Goal: Obtain resource: Download file/media

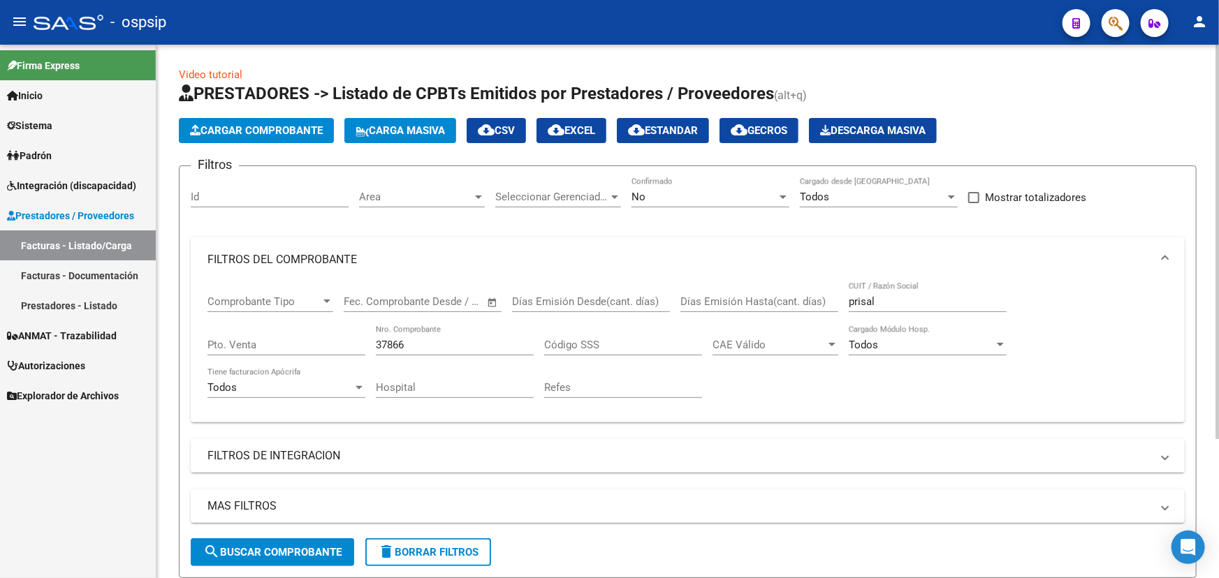
scroll to position [189, 0]
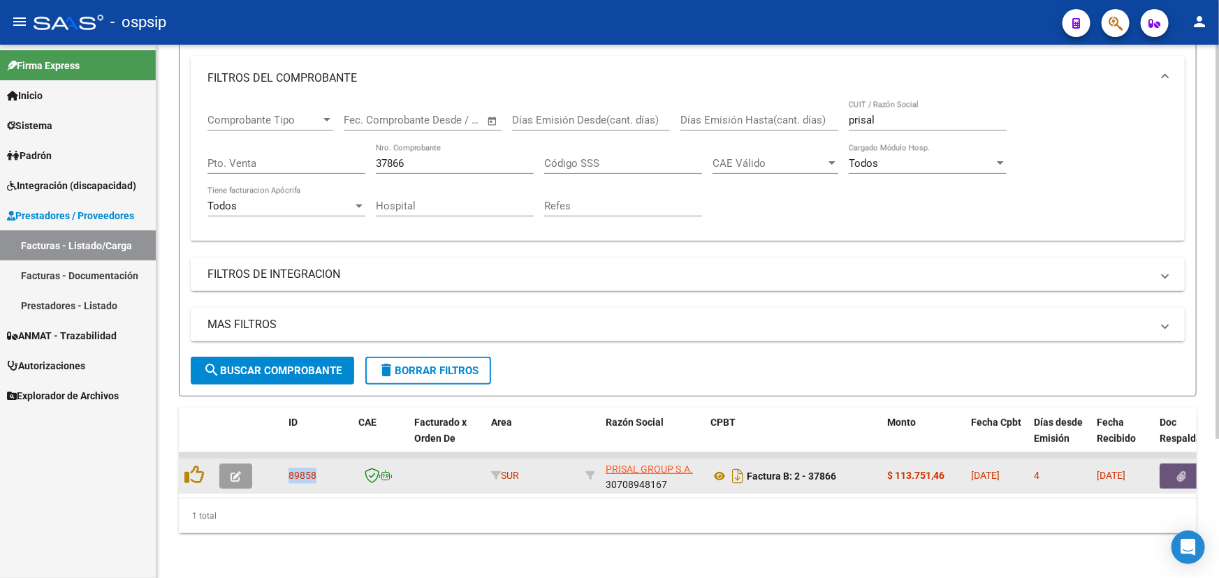
click at [1173, 464] on button "button" at bounding box center [1181, 476] width 45 height 25
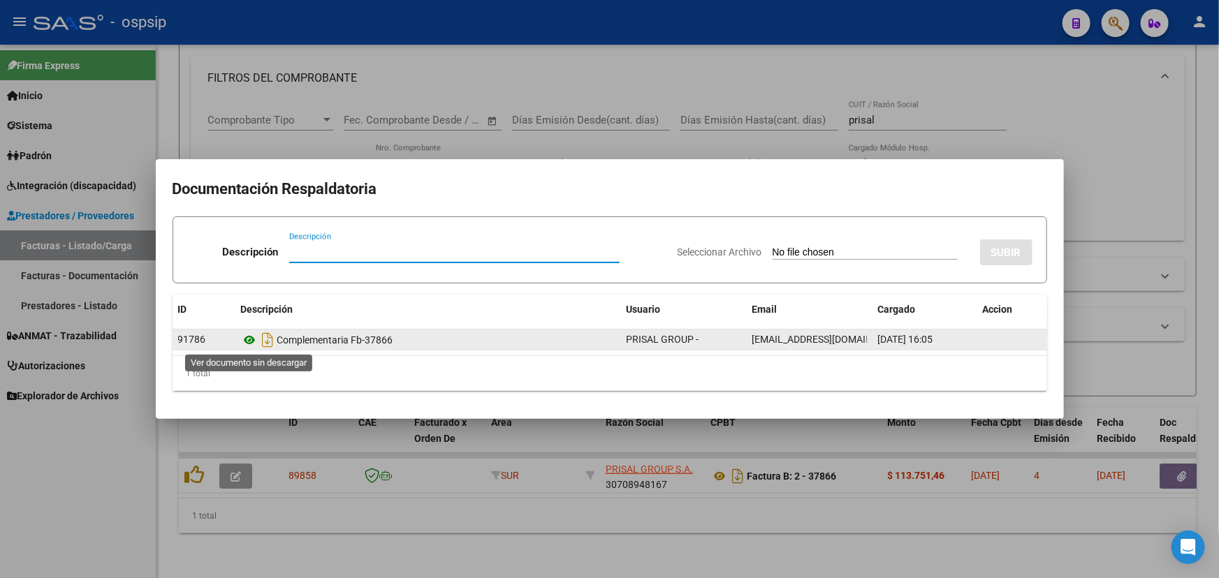
click at [250, 337] on icon at bounding box center [250, 340] width 18 height 17
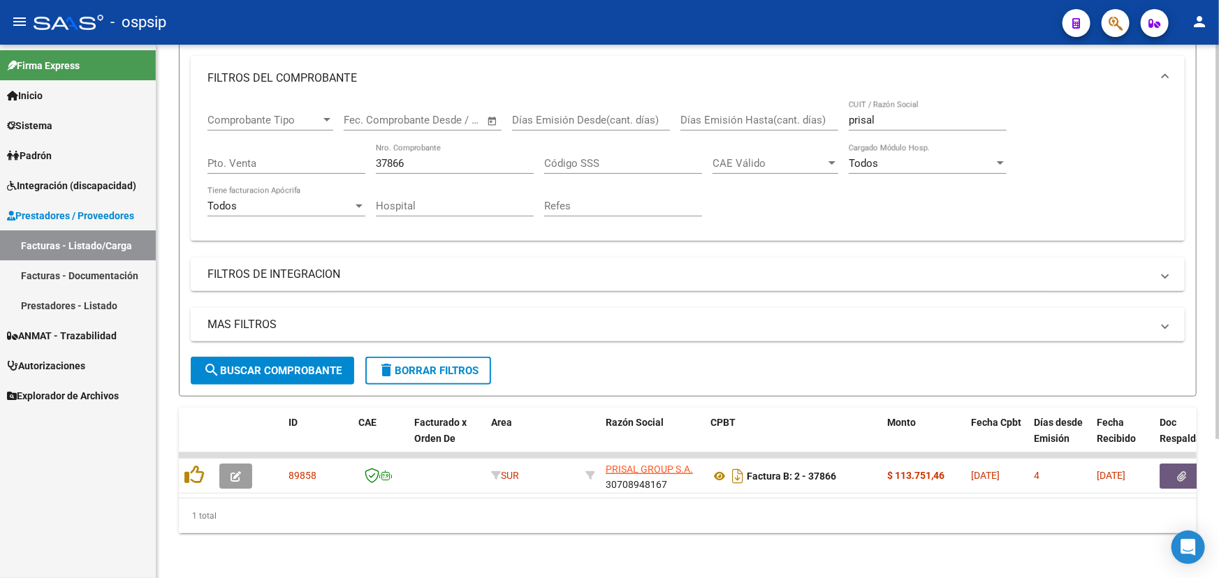
click at [418, 147] on div "37866 Nro. Comprobante" at bounding box center [455, 159] width 158 height 30
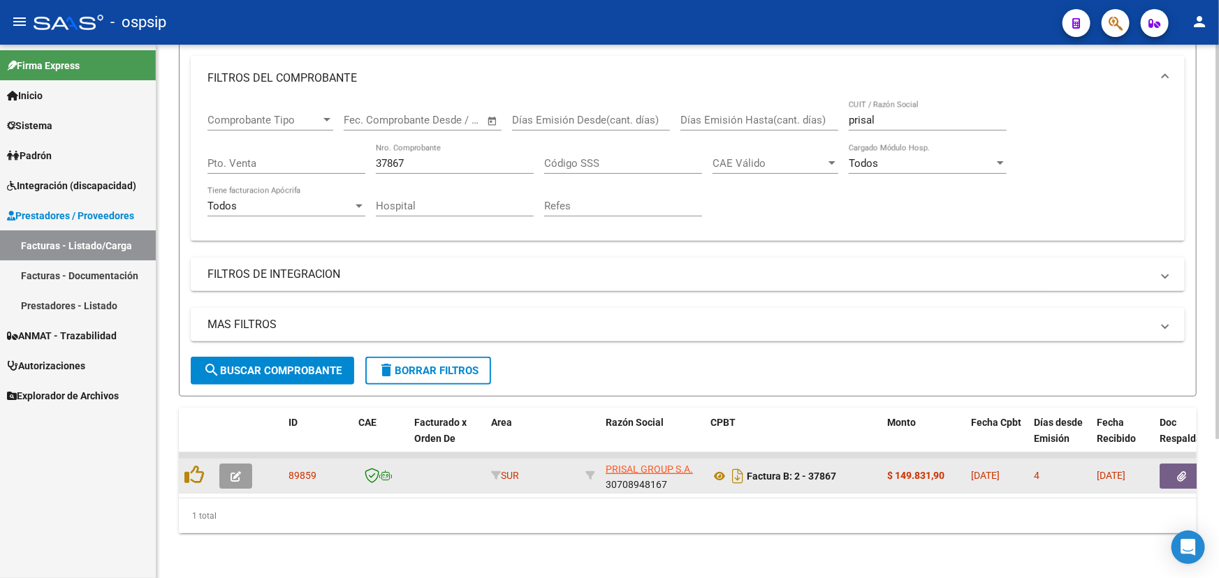
click at [305, 470] on span "89859" at bounding box center [302, 475] width 28 height 11
copy span "89859"
click at [714, 471] on icon at bounding box center [719, 476] width 18 height 17
click at [1177, 464] on button "button" at bounding box center [1181, 476] width 45 height 25
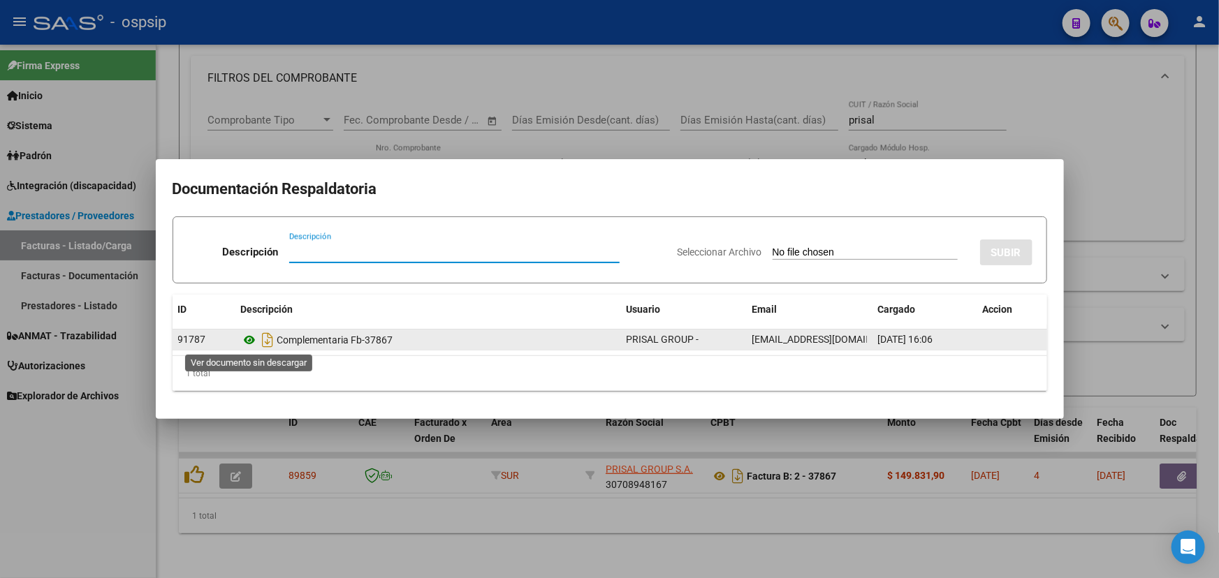
click at [249, 335] on icon at bounding box center [250, 340] width 18 height 17
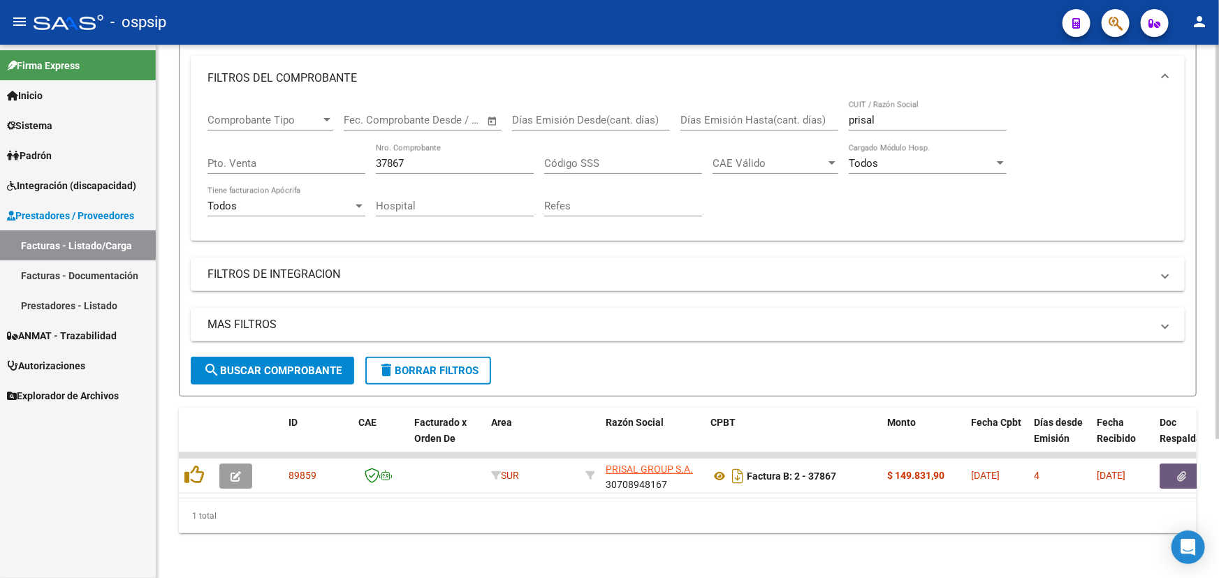
click at [422, 157] on input "37867" at bounding box center [455, 163] width 158 height 13
click at [450, 160] on input "37868" at bounding box center [455, 163] width 158 height 13
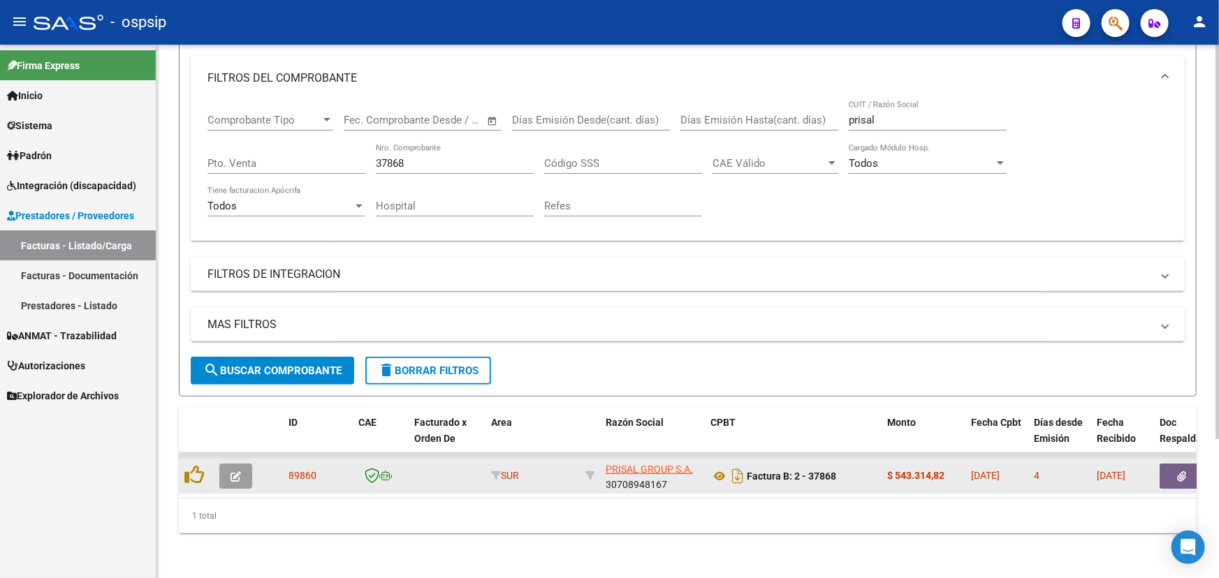
click at [312, 470] on span "89860" at bounding box center [302, 475] width 28 height 11
copy span "89860"
click at [720, 470] on icon at bounding box center [719, 476] width 18 height 17
click at [1173, 464] on button "button" at bounding box center [1181, 476] width 45 height 25
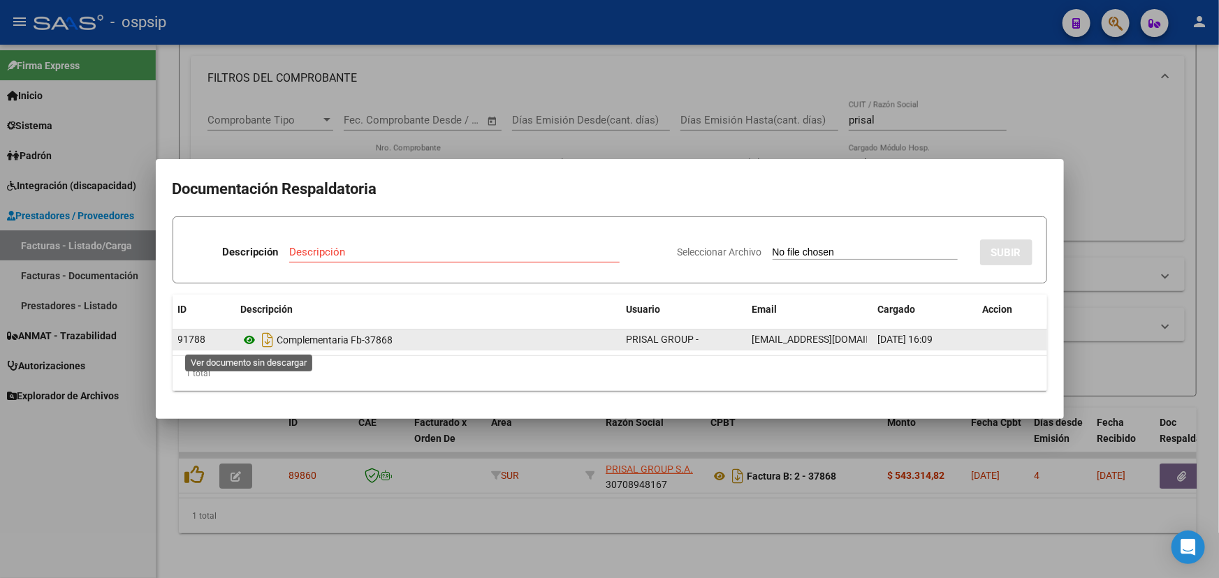
click at [251, 340] on icon at bounding box center [250, 340] width 18 height 17
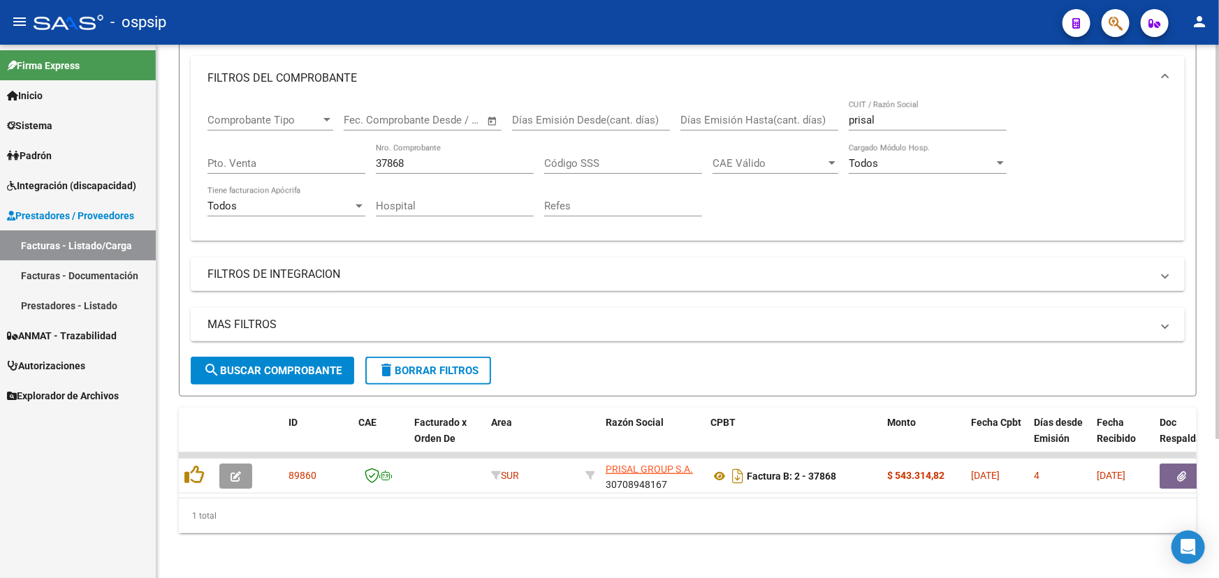
click at [423, 145] on div "37868 Nro. Comprobante" at bounding box center [455, 159] width 158 height 30
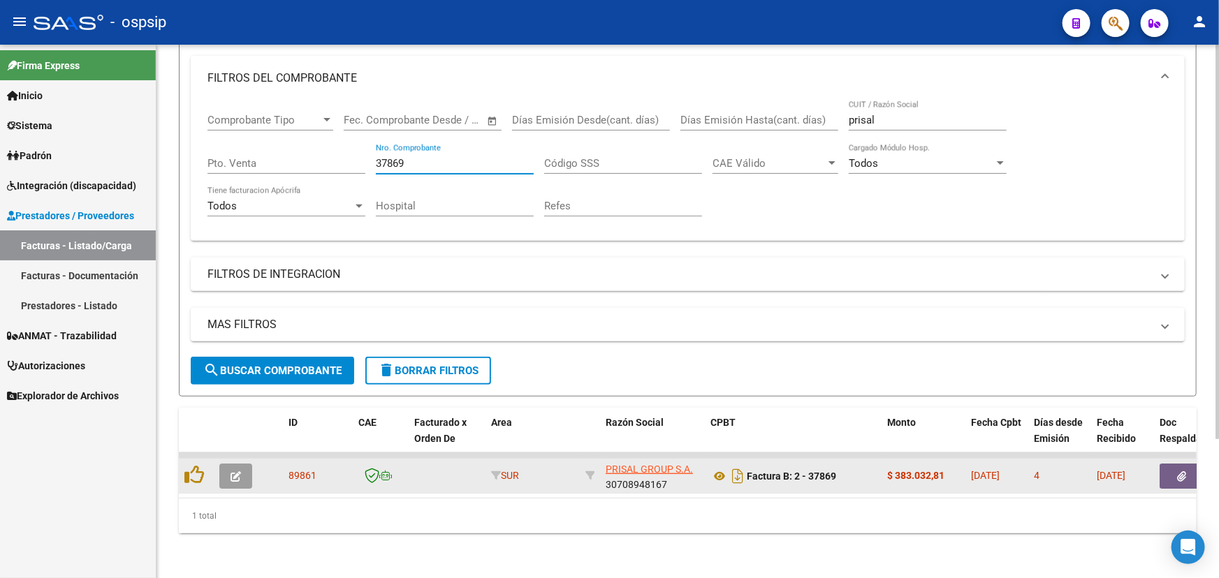
click at [292, 470] on span "89861" at bounding box center [302, 475] width 28 height 11
click at [293, 470] on span "89861" at bounding box center [302, 475] width 28 height 11
copy span "89861"
click at [716, 468] on icon at bounding box center [719, 476] width 18 height 17
click at [1186, 464] on button "button" at bounding box center [1181, 476] width 45 height 25
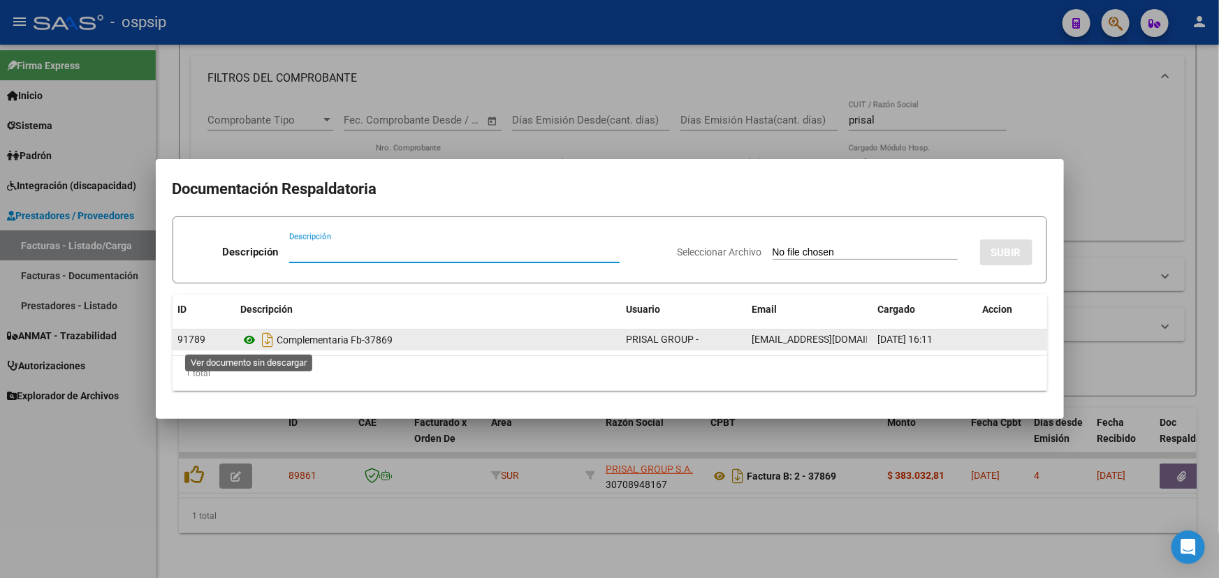
click at [253, 341] on icon at bounding box center [250, 340] width 18 height 17
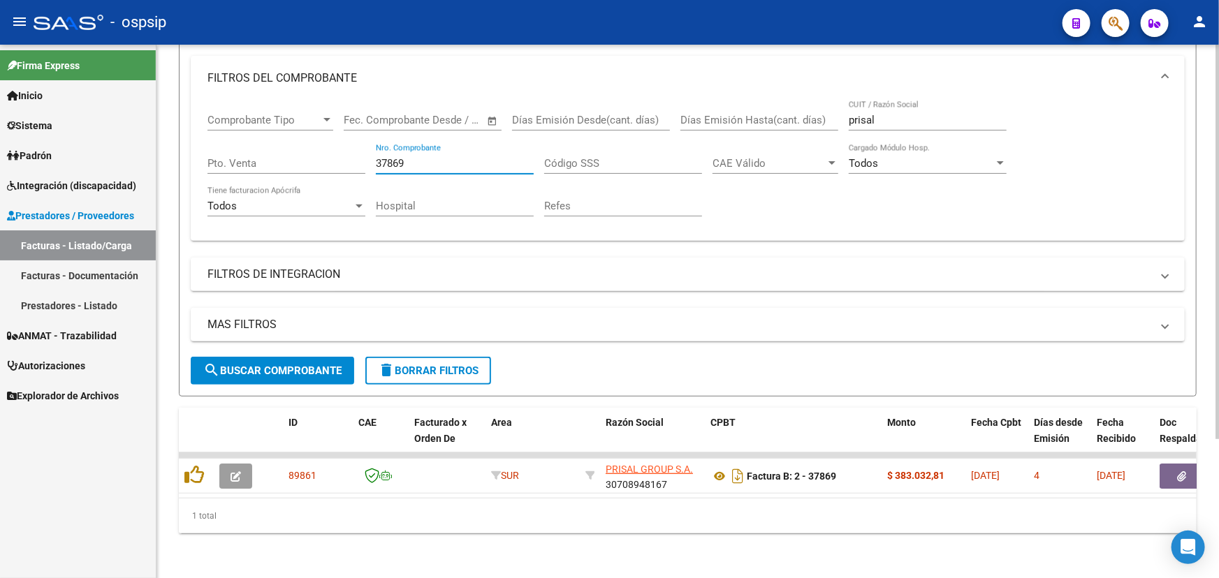
click at [403, 157] on input "37869" at bounding box center [455, 163] width 158 height 13
click at [404, 157] on input "37869" at bounding box center [455, 163] width 158 height 13
click at [391, 157] on input "37869" at bounding box center [455, 163] width 158 height 13
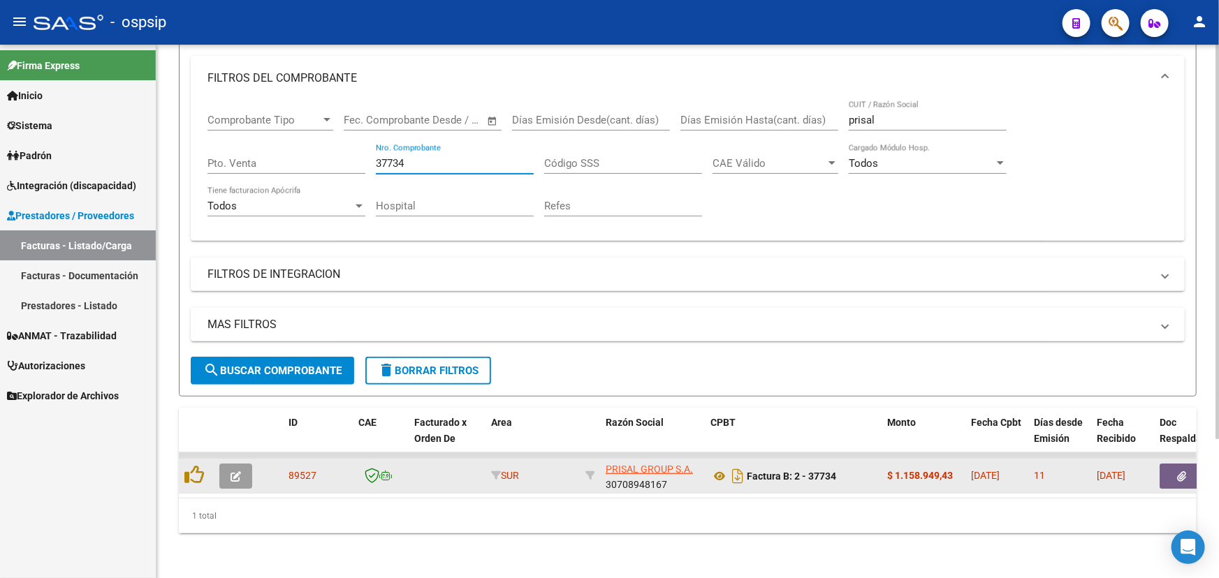
click at [1174, 464] on button "button" at bounding box center [1181, 476] width 45 height 25
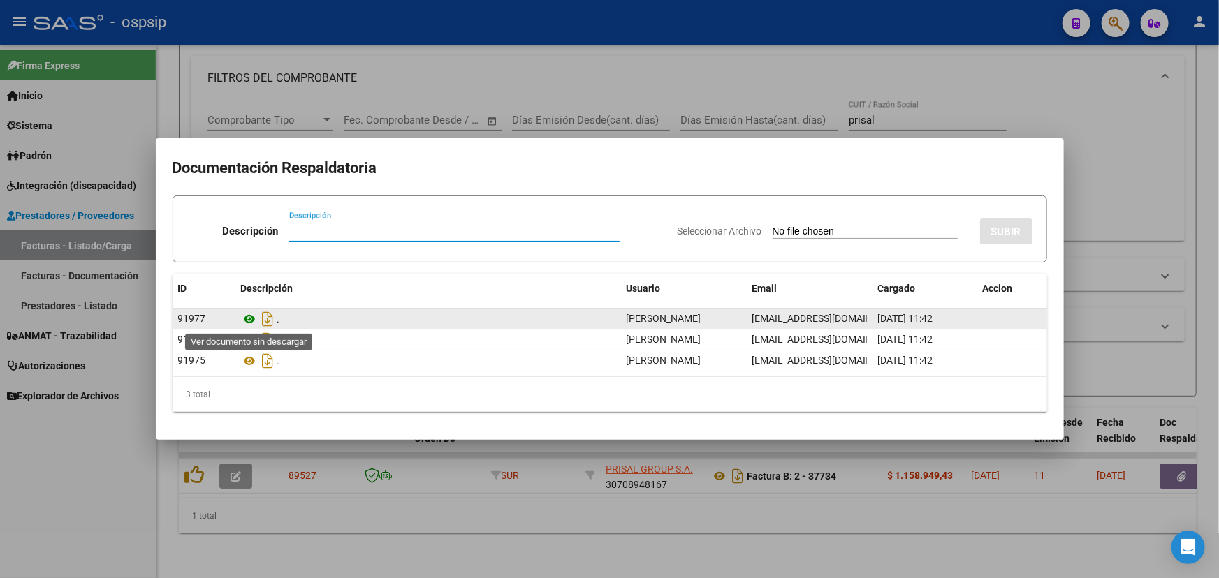
click at [247, 317] on icon at bounding box center [250, 319] width 18 height 17
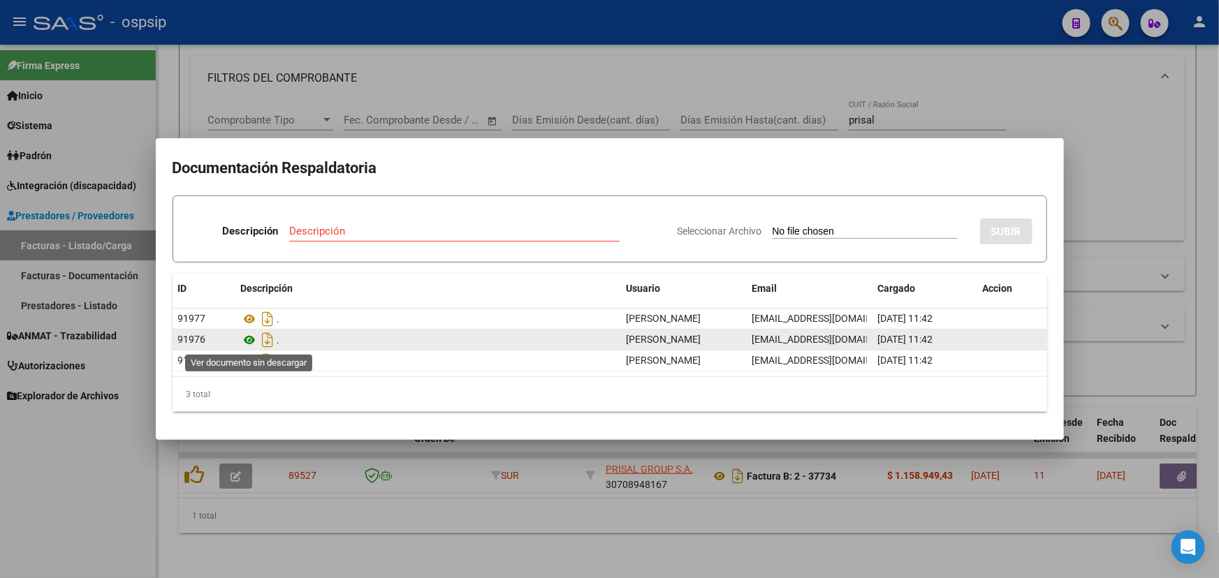
click at [256, 335] on icon at bounding box center [250, 340] width 18 height 17
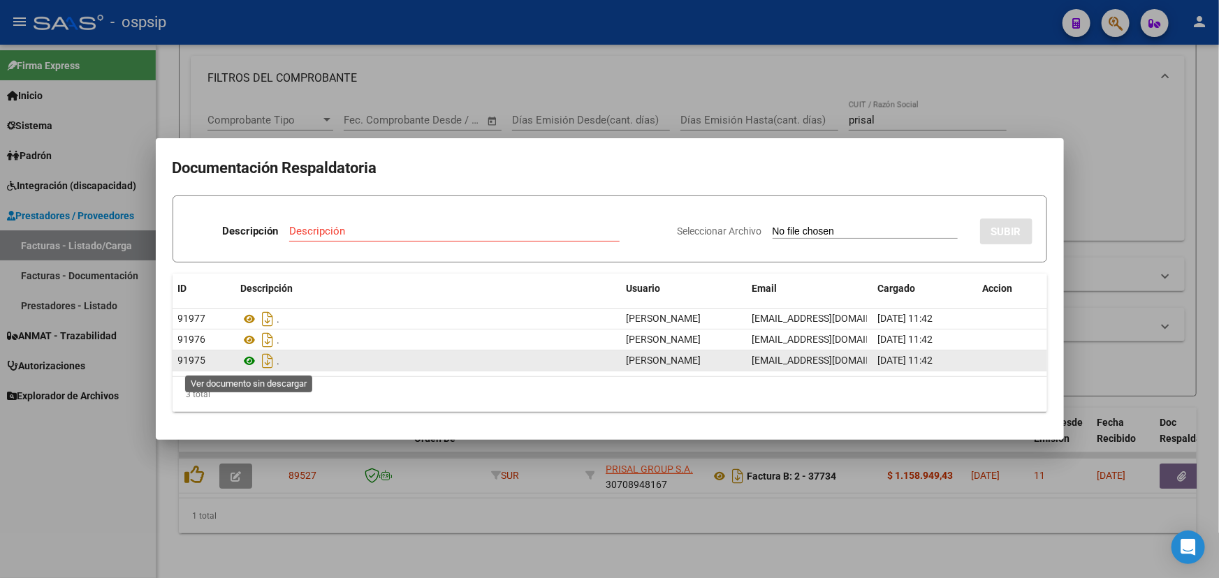
click at [244, 365] on icon at bounding box center [250, 361] width 18 height 17
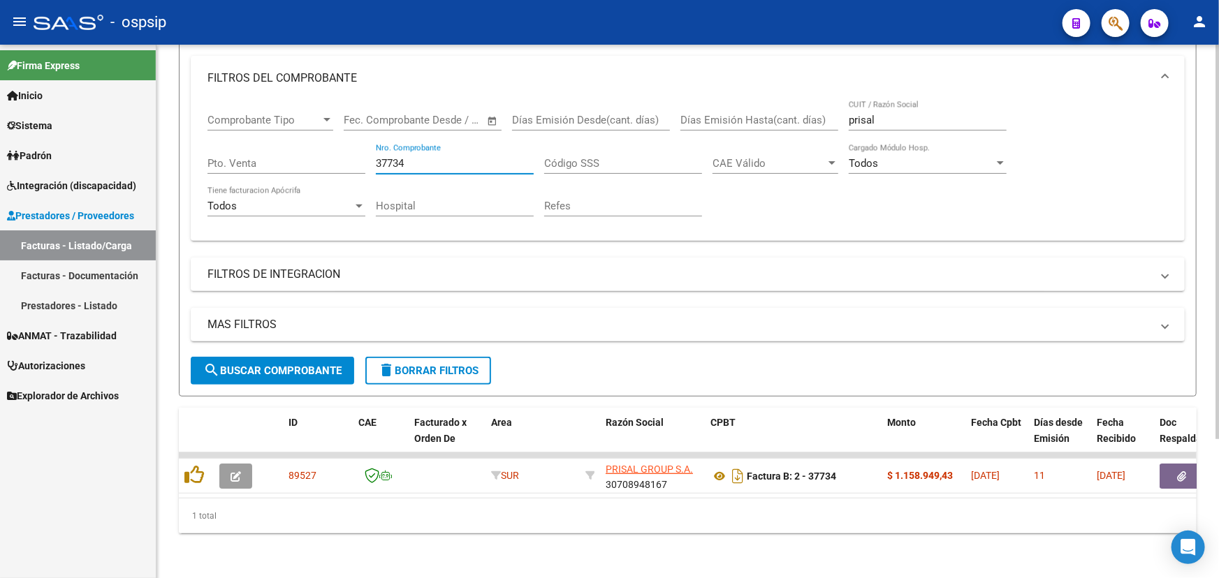
click at [388, 157] on input "37734" at bounding box center [455, 163] width 158 height 13
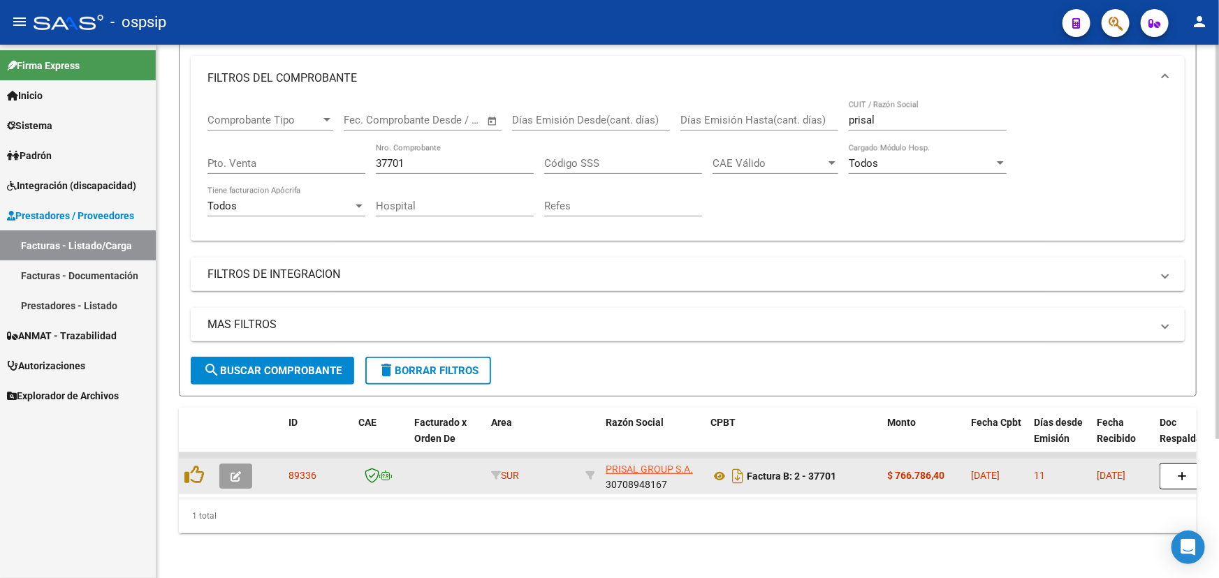
click at [305, 470] on span "89336" at bounding box center [302, 475] width 28 height 11
copy span "89336"
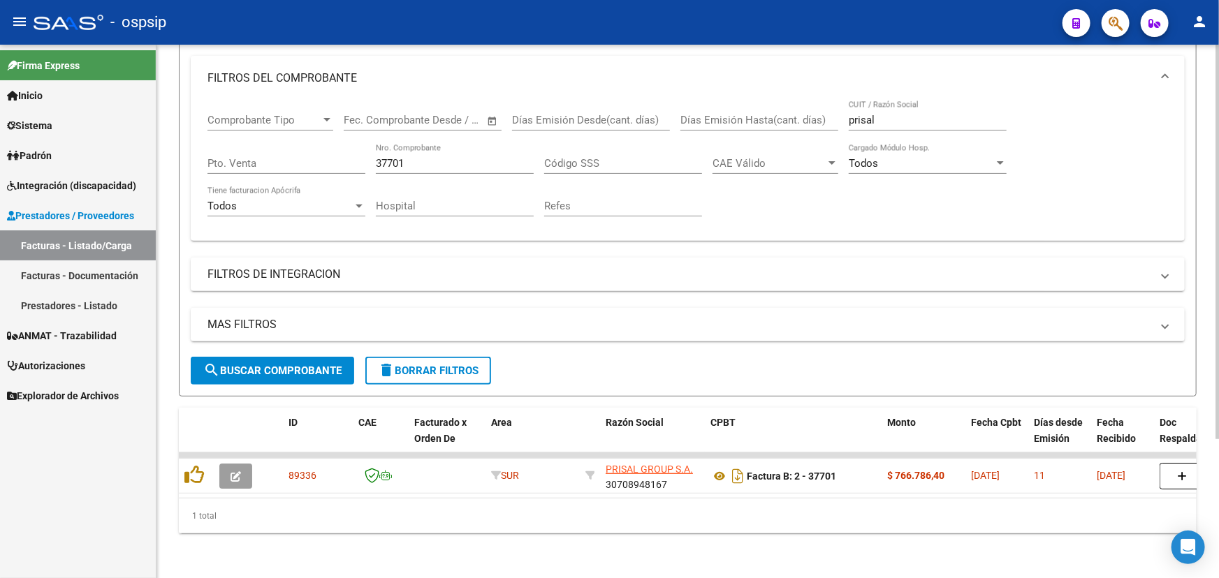
click at [426, 157] on input "37701" at bounding box center [455, 163] width 158 height 13
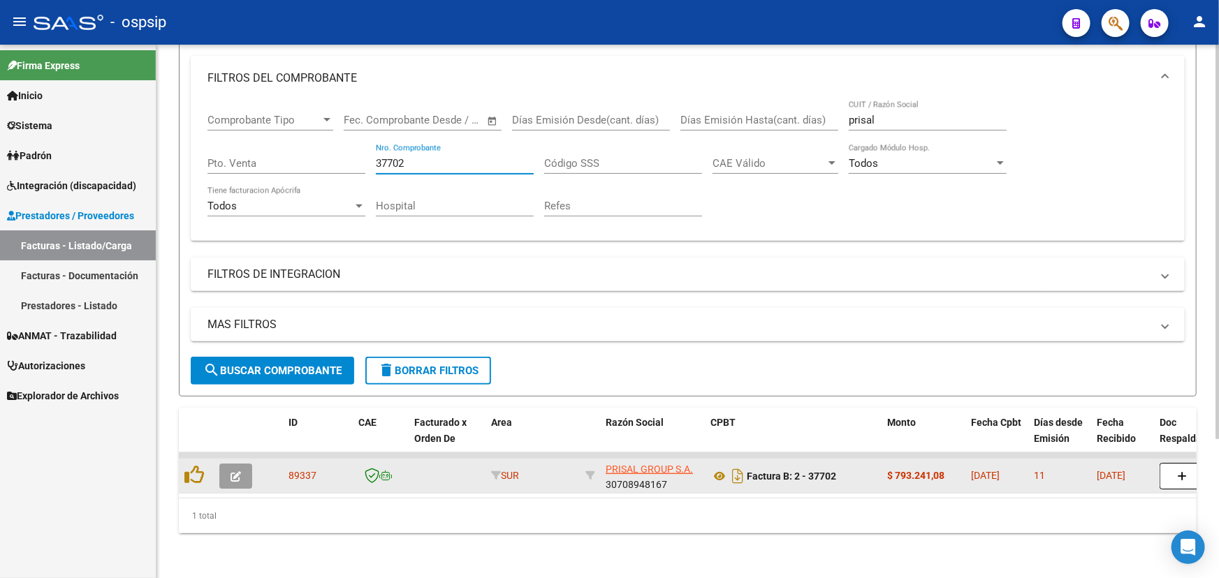
click at [298, 470] on span "89337" at bounding box center [302, 475] width 28 height 11
copy span "89337"
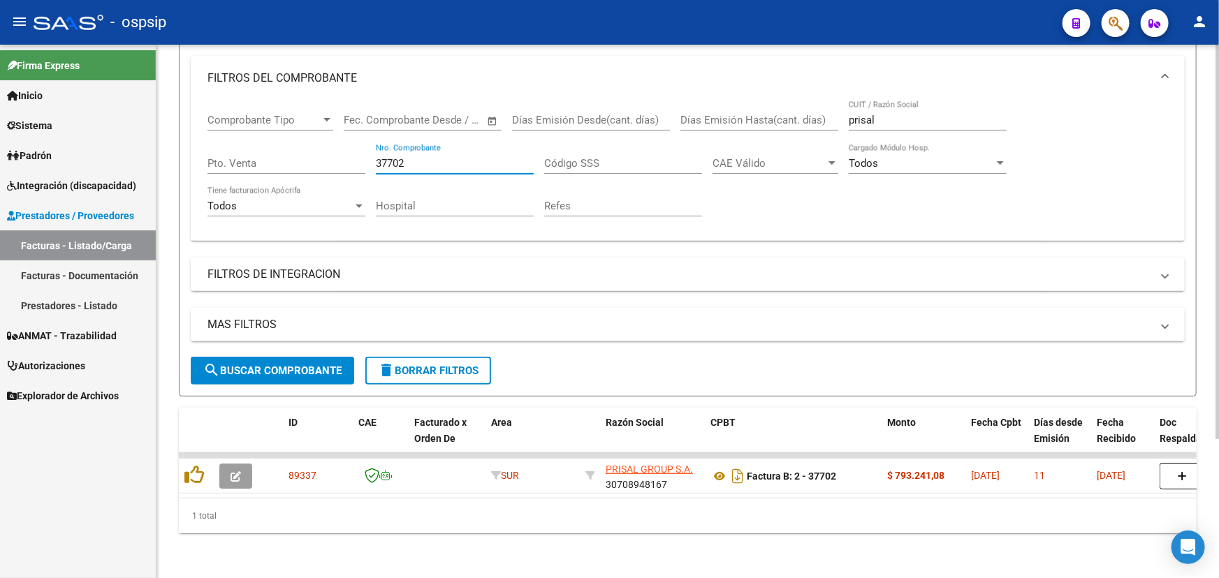
click at [393, 157] on input "37702" at bounding box center [455, 163] width 158 height 13
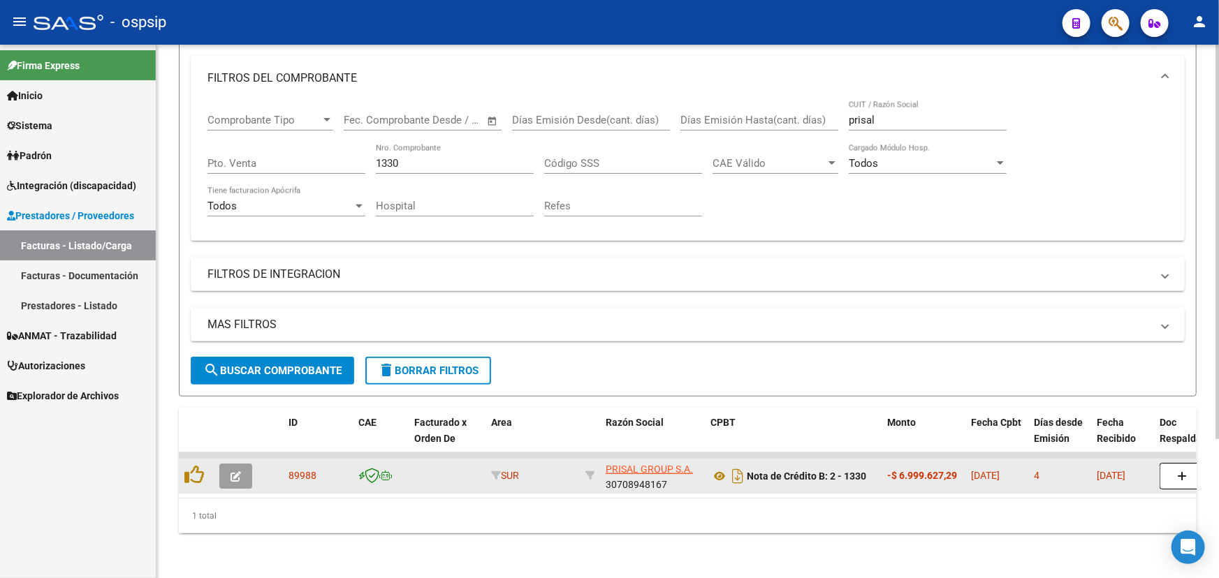
click at [291, 470] on span "89988" at bounding box center [302, 475] width 28 height 11
copy span "89988"
click at [723, 469] on icon at bounding box center [719, 476] width 18 height 17
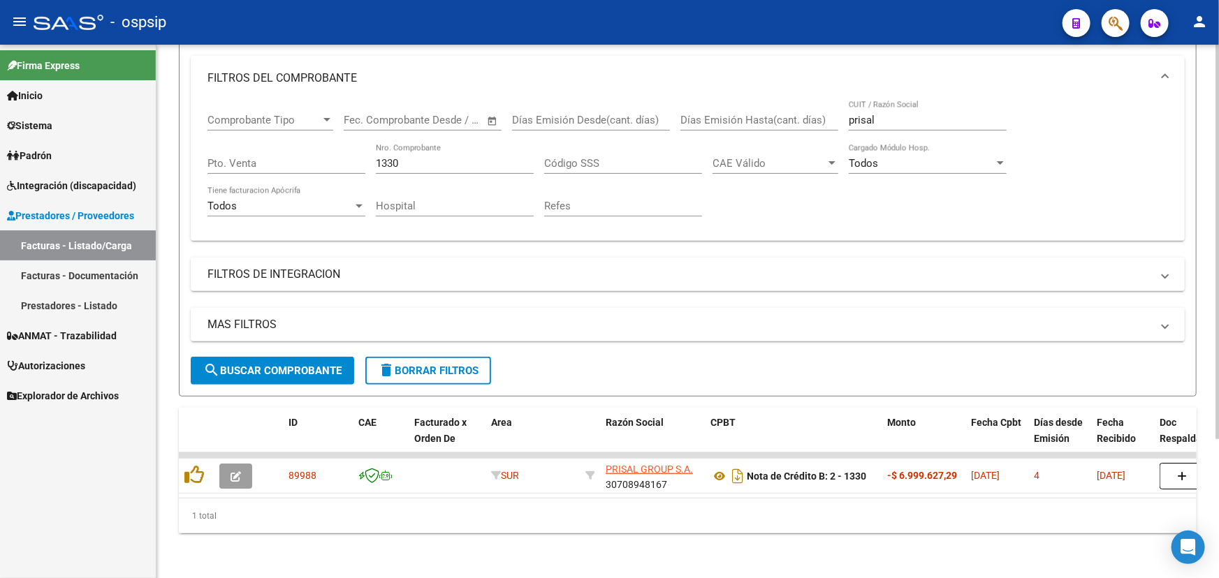
click at [252, 114] on span "Comprobante Tipo" at bounding box center [263, 120] width 113 height 13
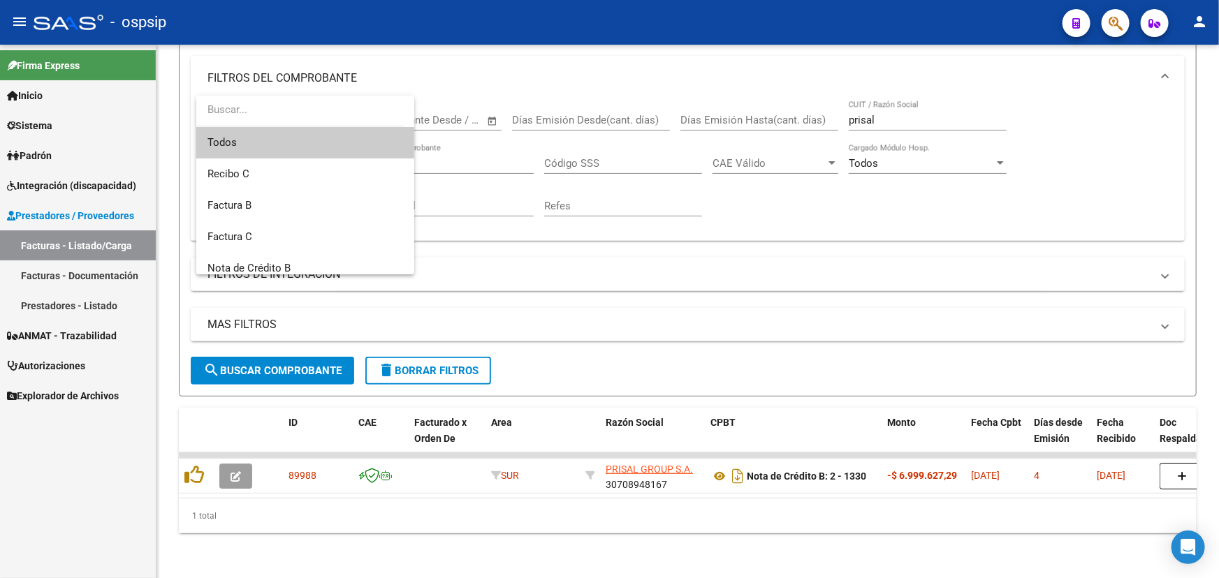
click at [460, 159] on div at bounding box center [609, 289] width 1219 height 578
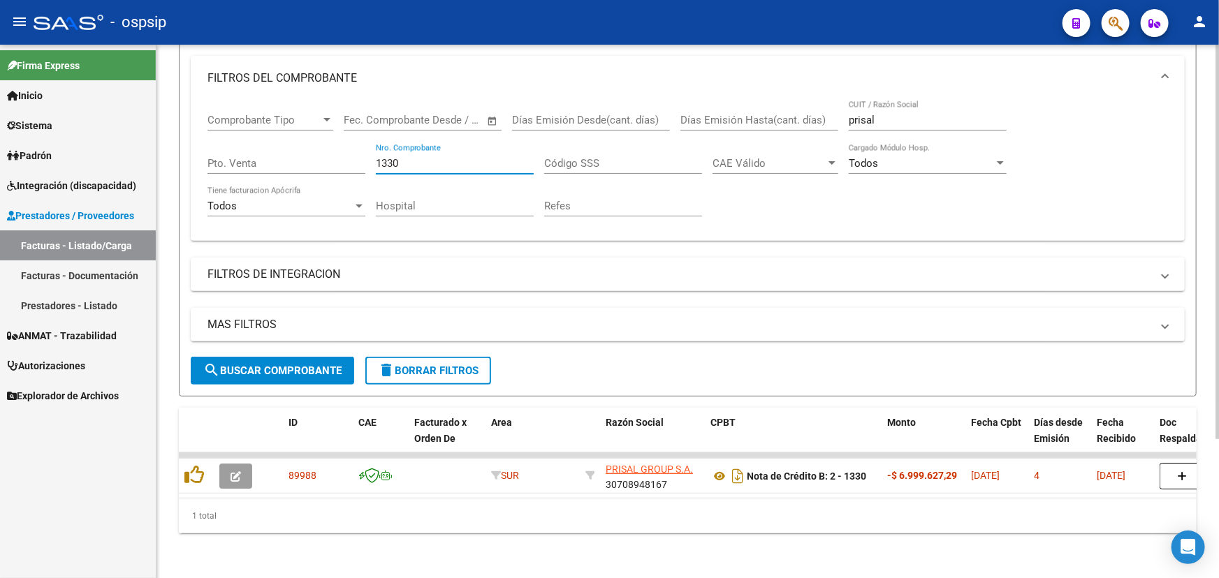
click at [388, 157] on input "1330" at bounding box center [455, 163] width 158 height 13
click at [381, 157] on input "1330" at bounding box center [455, 163] width 158 height 13
click at [389, 157] on input "1330" at bounding box center [455, 163] width 158 height 13
click at [388, 157] on input "1330" at bounding box center [455, 163] width 158 height 13
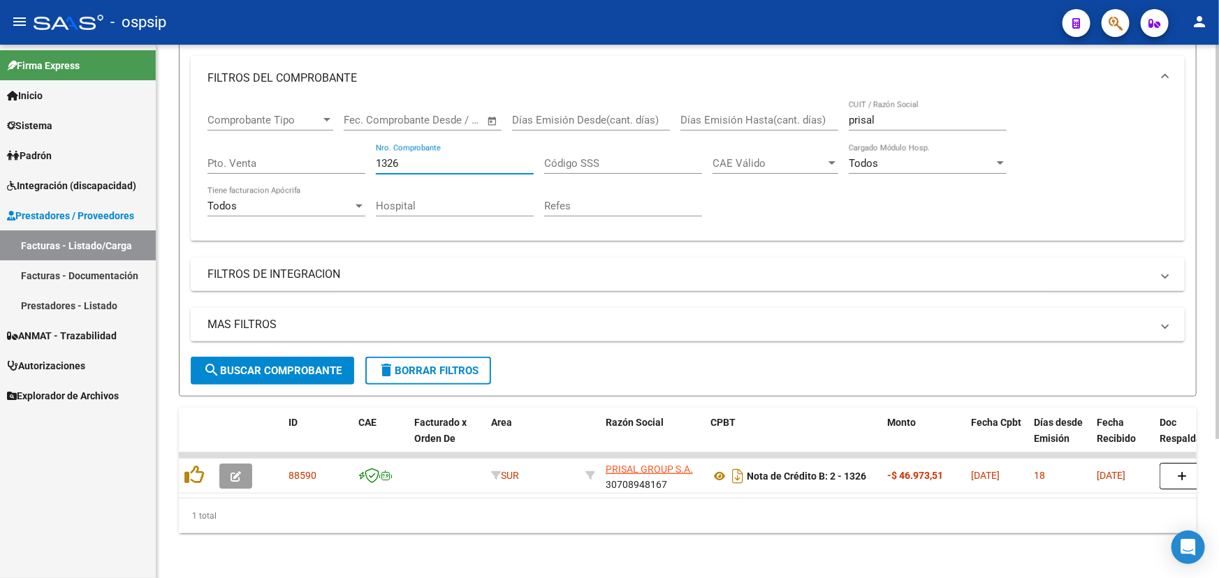
click at [393, 157] on input "1326" at bounding box center [455, 163] width 158 height 13
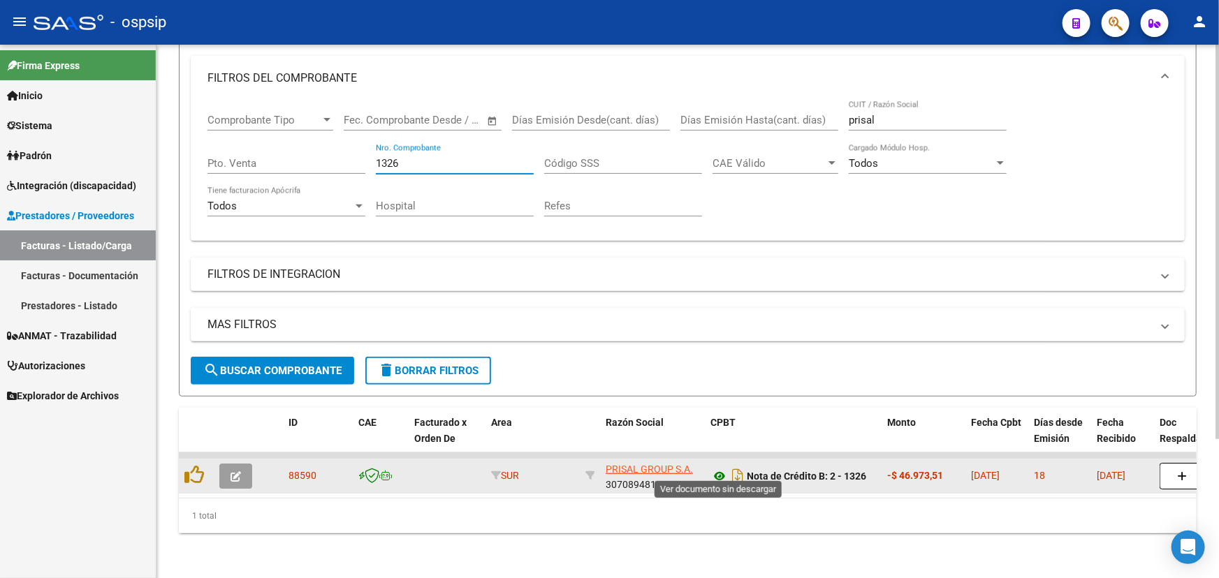
click at [722, 468] on icon at bounding box center [719, 476] width 18 height 17
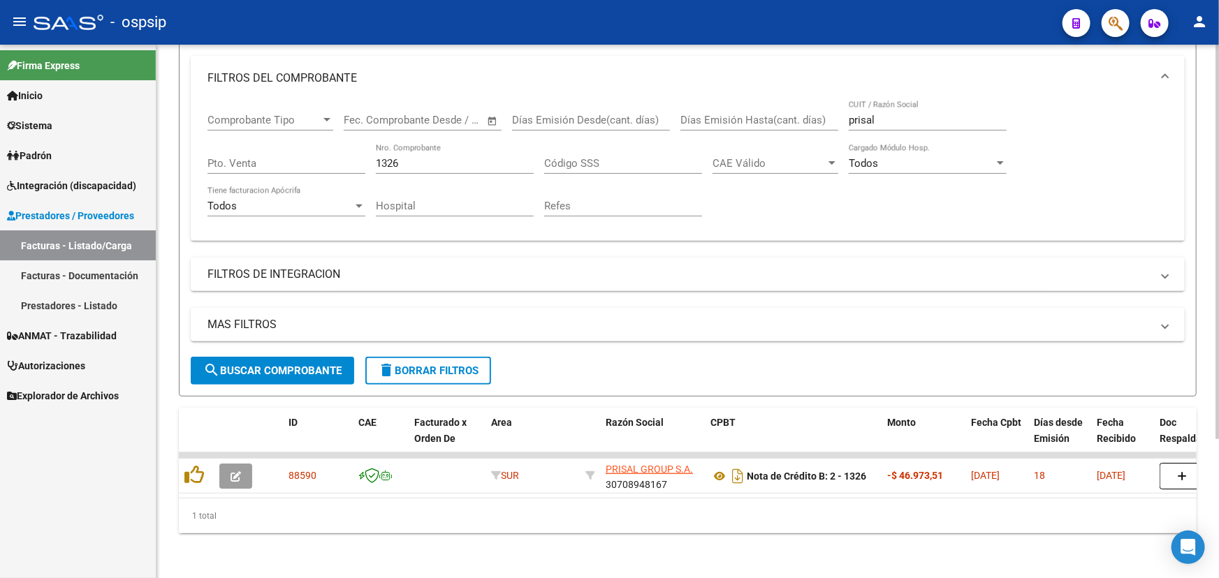
click at [390, 157] on input "1326" at bounding box center [455, 163] width 158 height 13
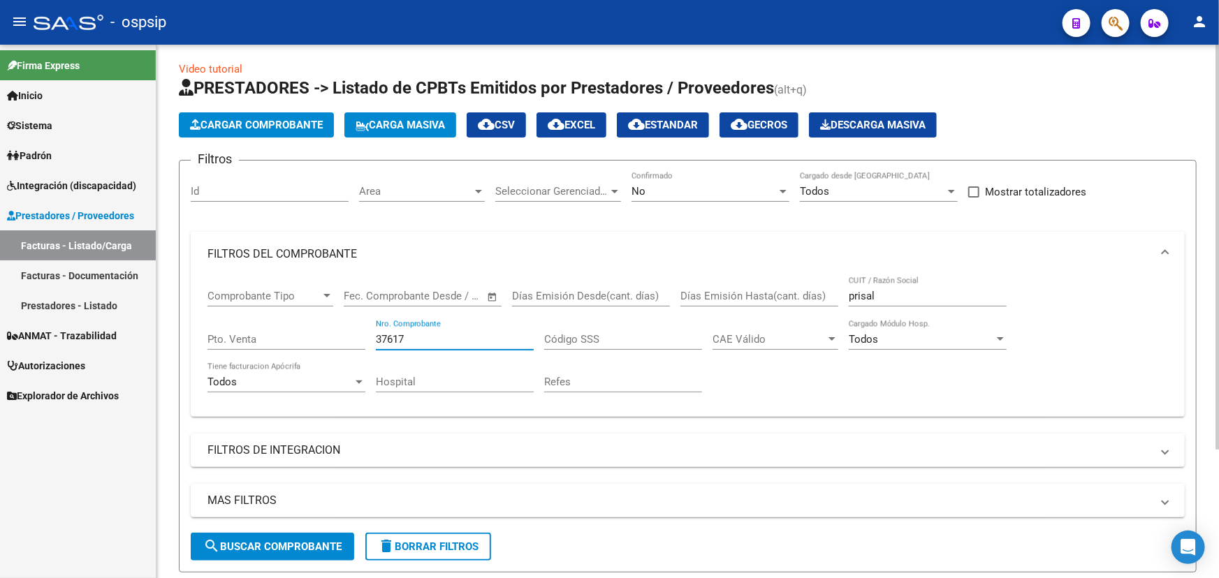
scroll to position [0, 0]
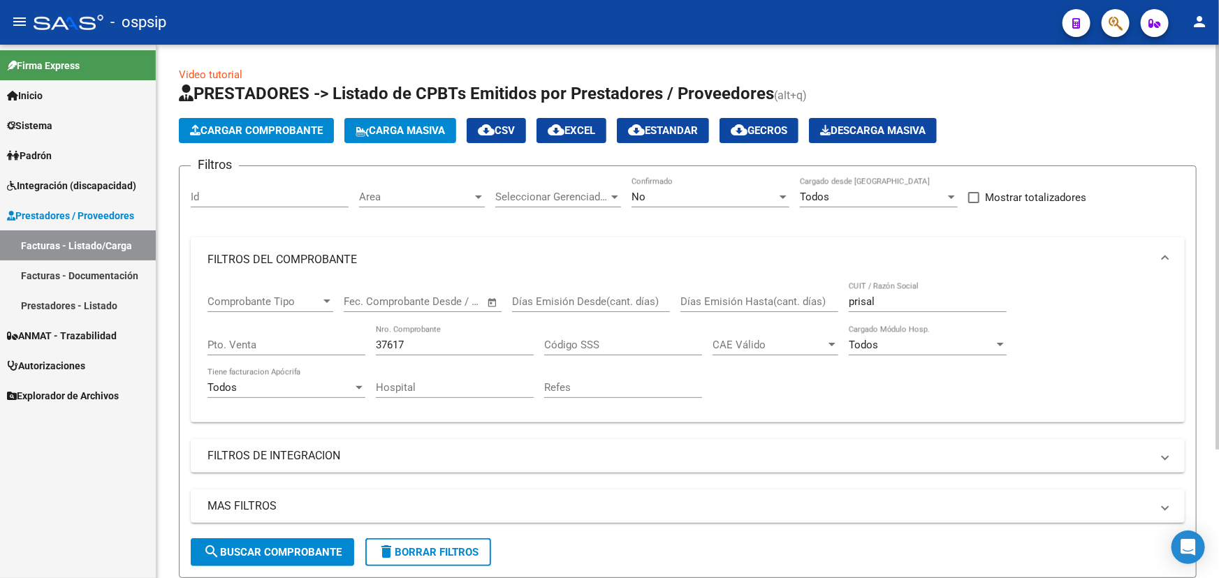
click at [687, 186] on div "No Confirmado" at bounding box center [710, 192] width 158 height 30
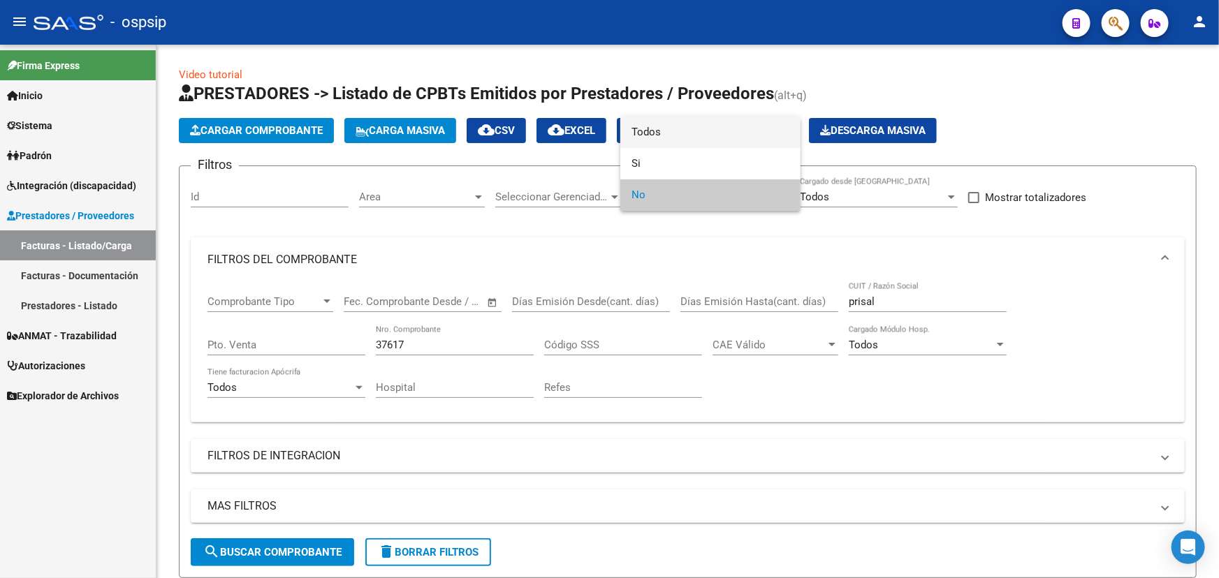
click at [680, 140] on span "Todos" at bounding box center [710, 132] width 158 height 31
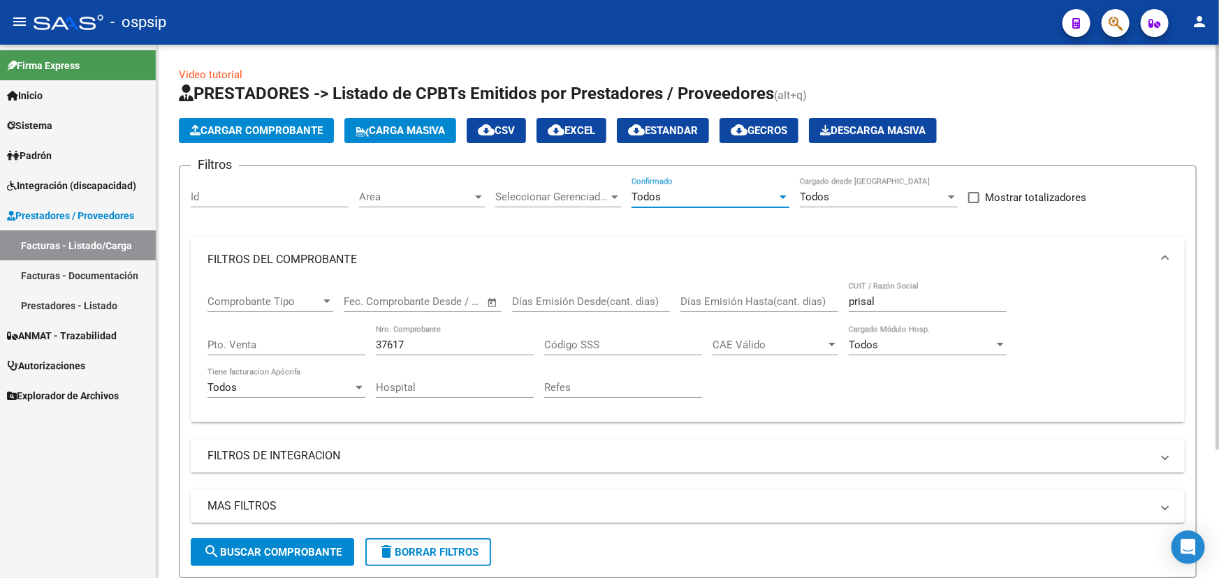
click at [335, 546] on span "search Buscar Comprobante" at bounding box center [272, 552] width 138 height 13
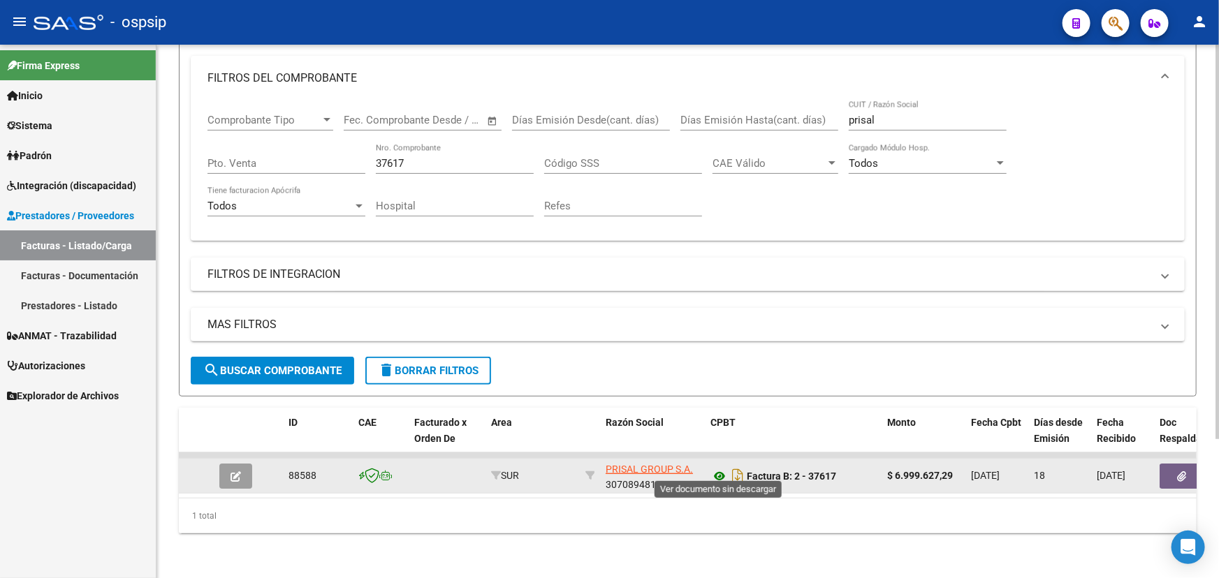
click at [719, 468] on icon at bounding box center [719, 476] width 18 height 17
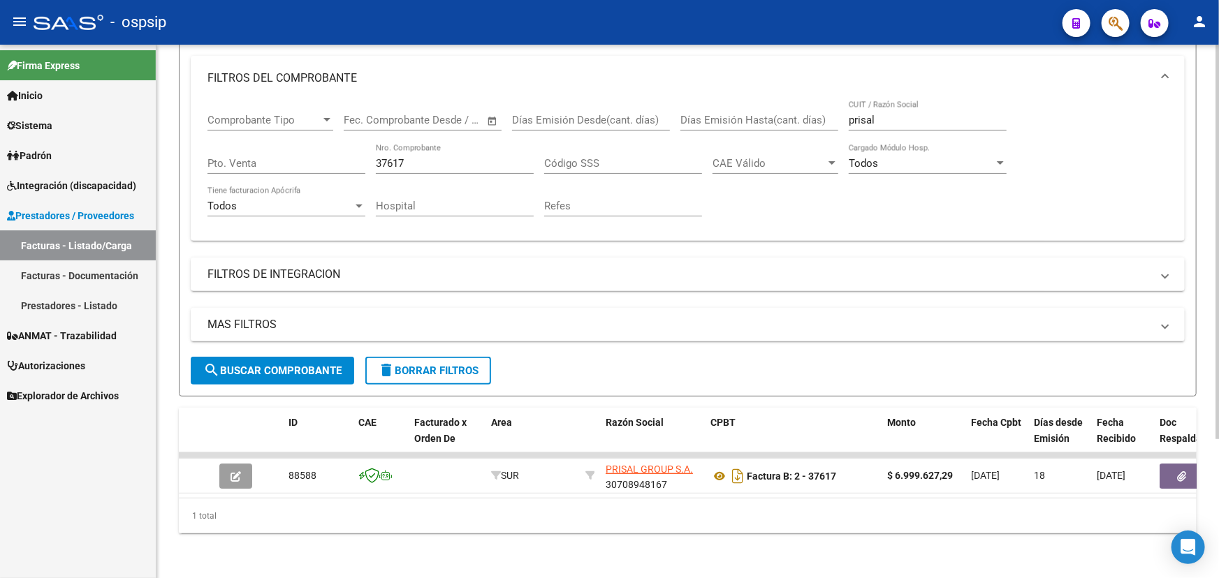
click at [390, 157] on input "37617" at bounding box center [455, 163] width 158 height 13
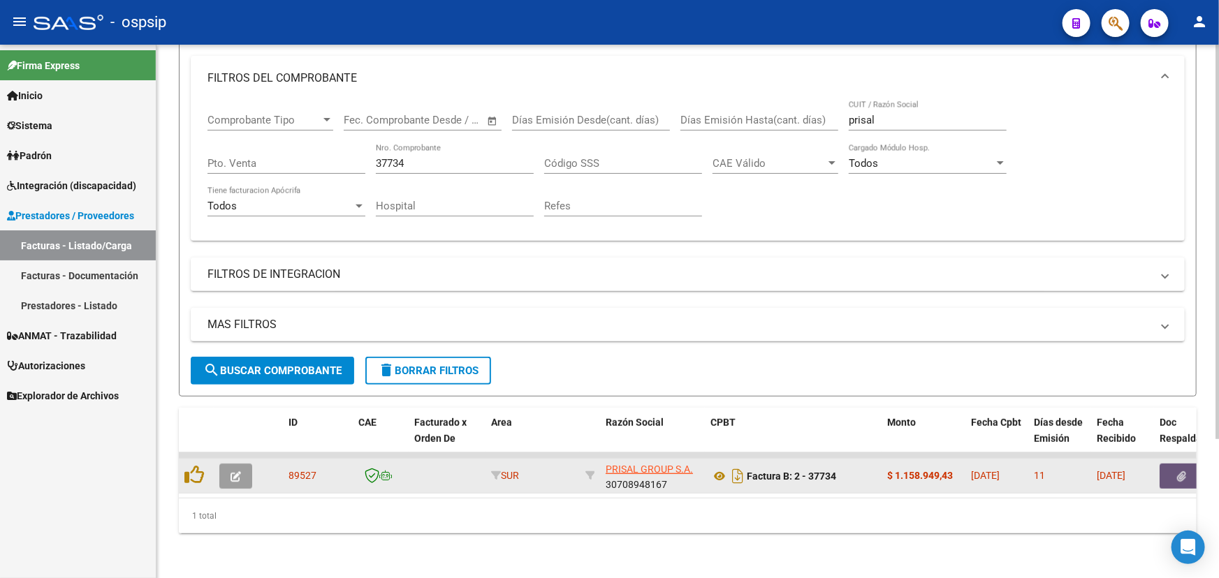
click at [1180, 471] on icon "button" at bounding box center [1182, 476] width 9 height 10
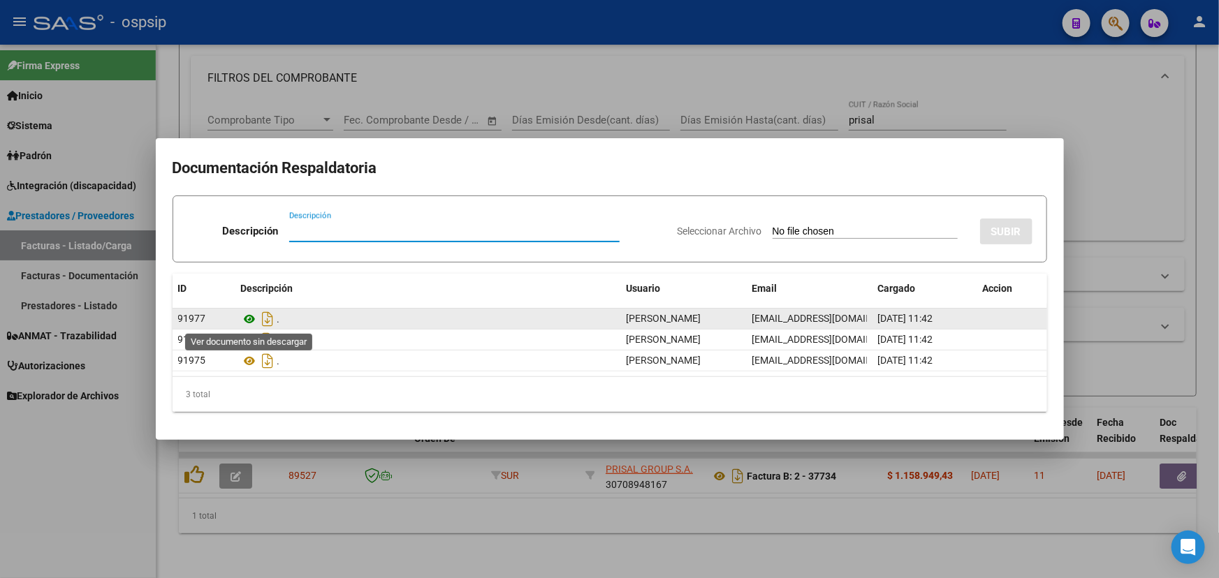
click at [249, 323] on icon at bounding box center [250, 319] width 18 height 17
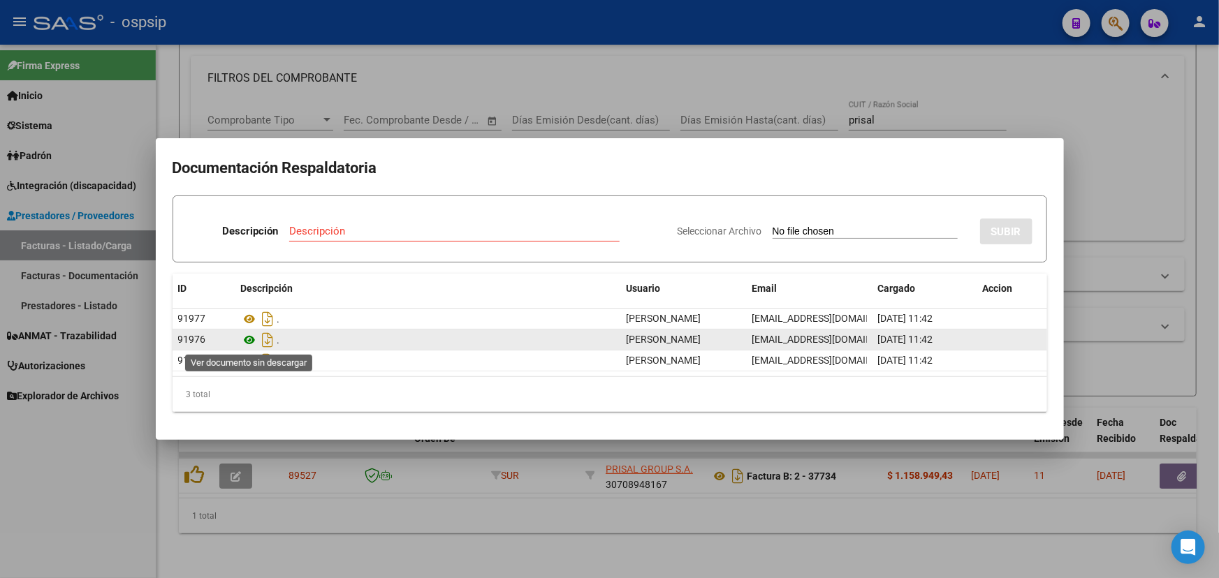
click at [254, 342] on icon at bounding box center [250, 340] width 18 height 17
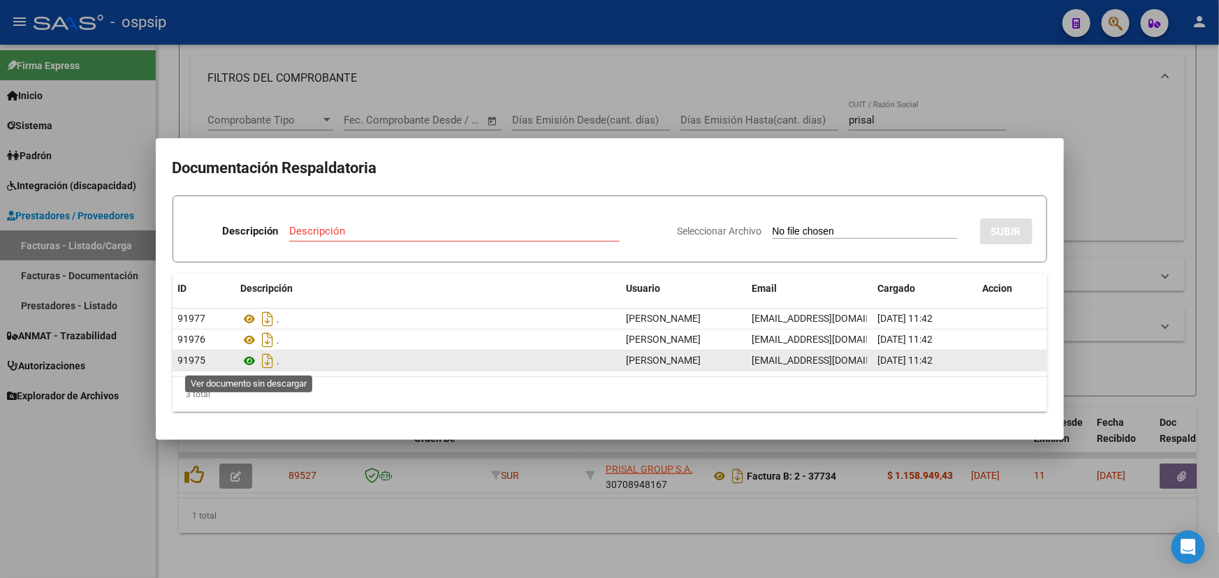
click at [244, 363] on icon at bounding box center [250, 361] width 18 height 17
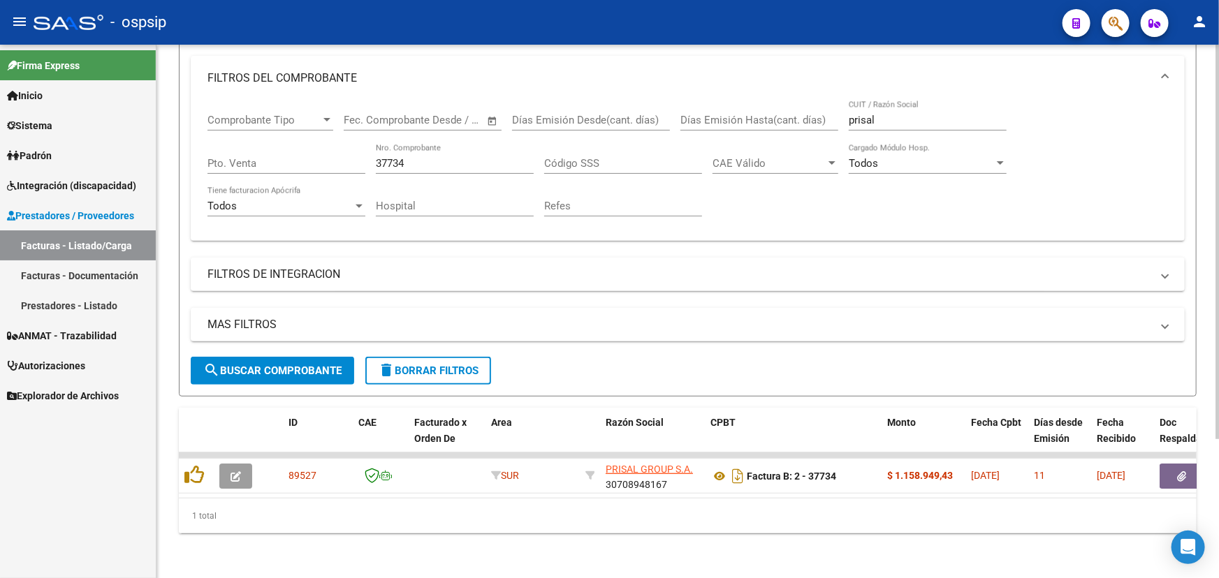
click at [374, 147] on div "Comprobante Tipo Comprobante Tipo Fecha inicio – Fecha fin Fec. Comprobante Des…" at bounding box center [687, 165] width 960 height 129
click at [389, 157] on input "37734" at bounding box center [455, 163] width 158 height 13
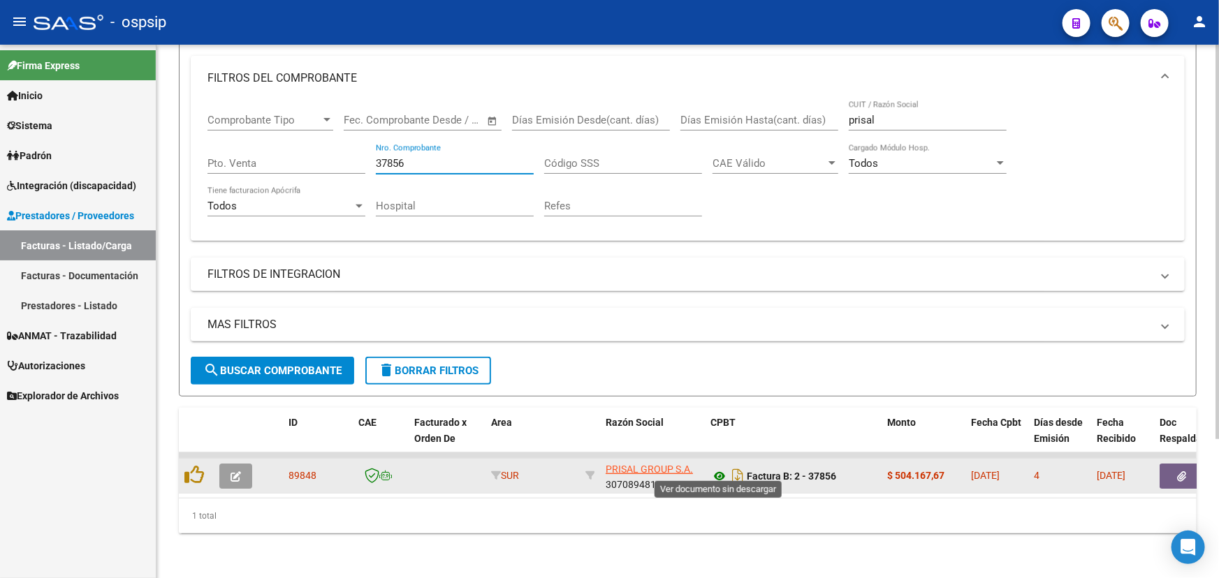
click at [715, 468] on icon at bounding box center [719, 476] width 18 height 17
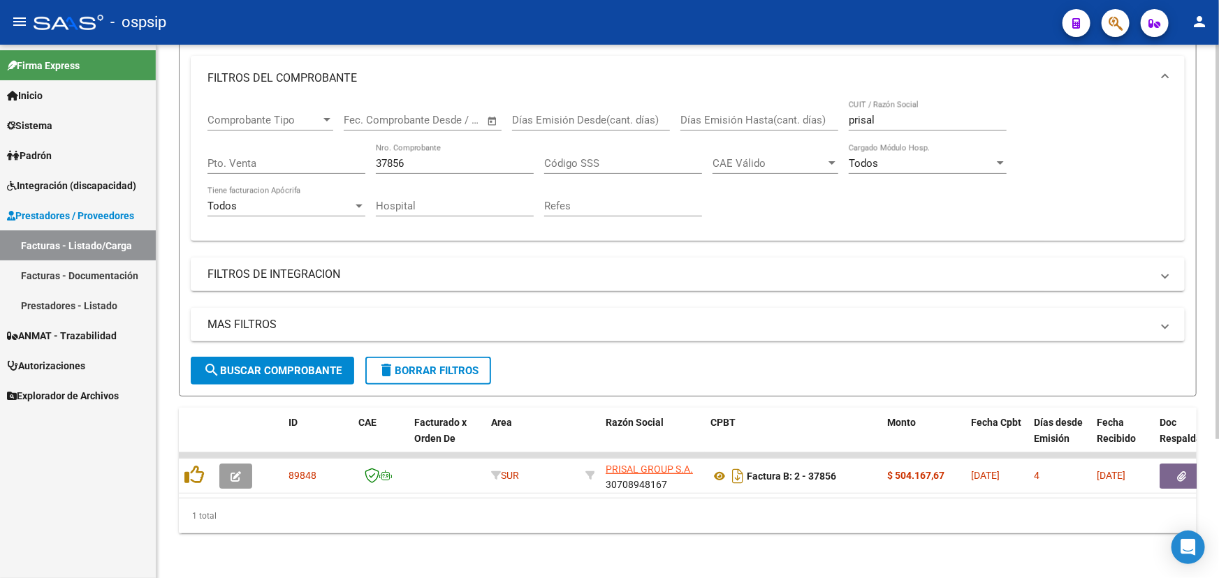
click at [389, 157] on input "37856" at bounding box center [455, 163] width 158 height 13
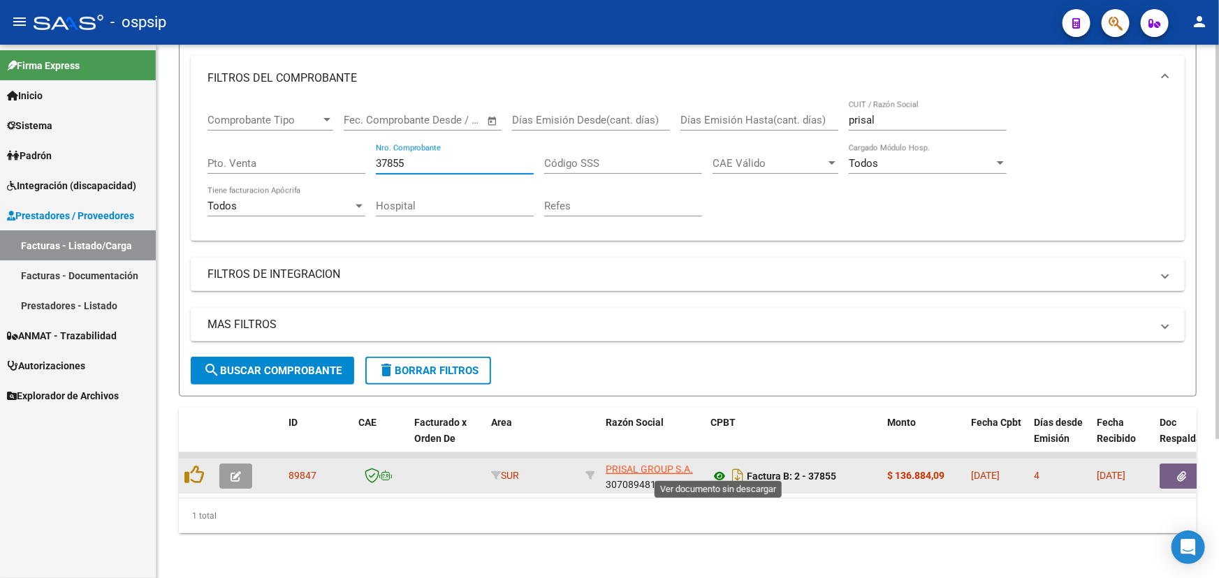
click at [715, 471] on icon at bounding box center [719, 476] width 18 height 17
click at [1167, 464] on button "button" at bounding box center [1181, 476] width 45 height 25
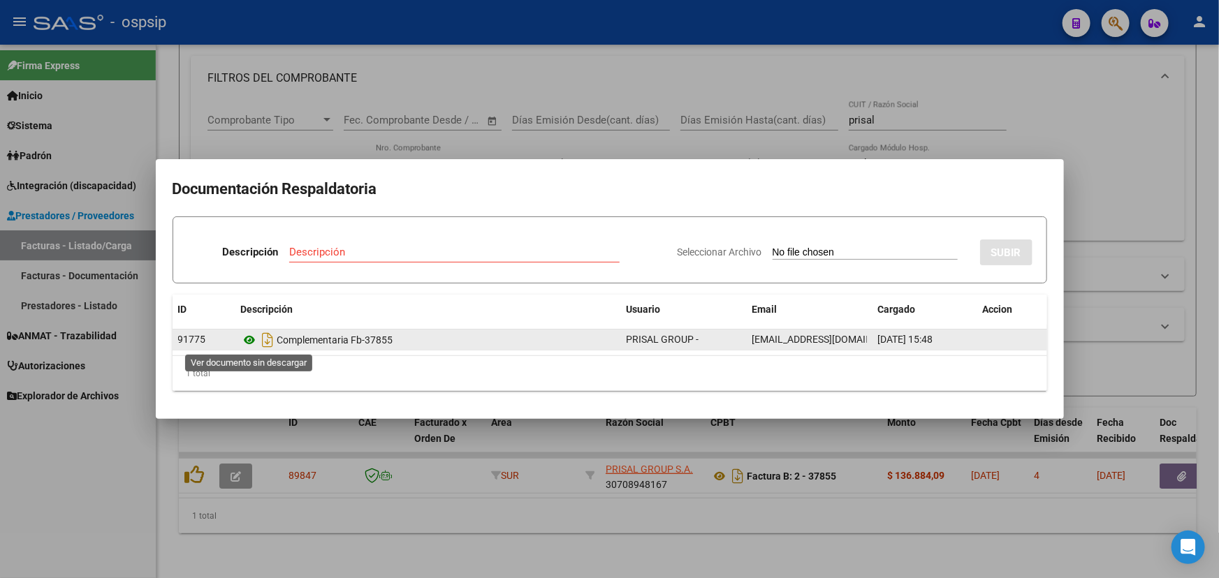
click at [254, 341] on icon at bounding box center [250, 340] width 18 height 17
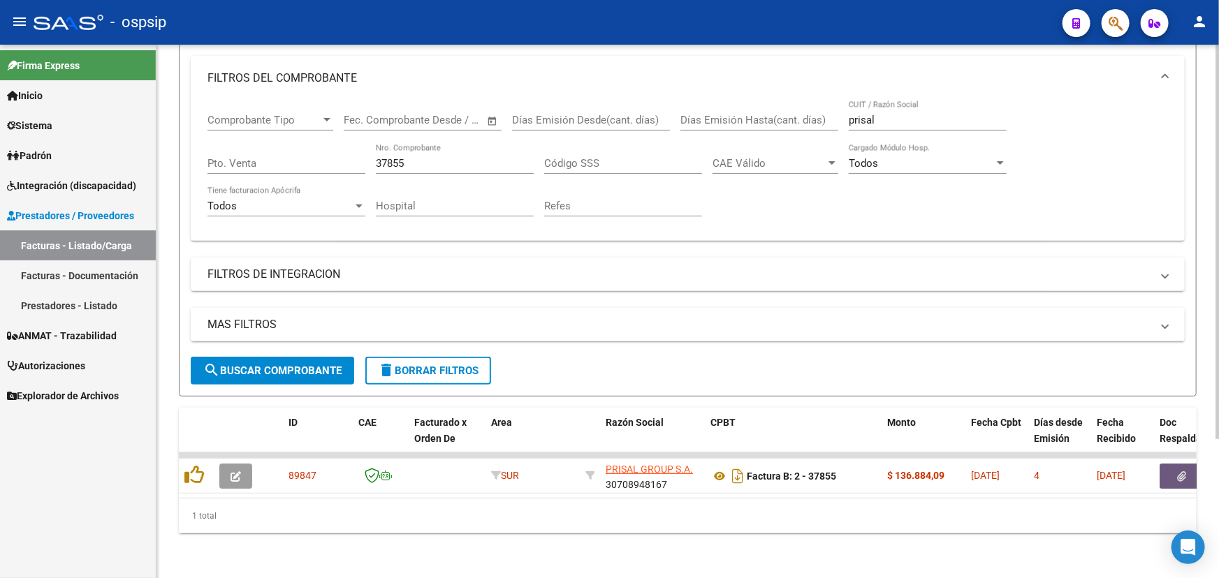
click at [388, 157] on input "37855" at bounding box center [455, 163] width 158 height 13
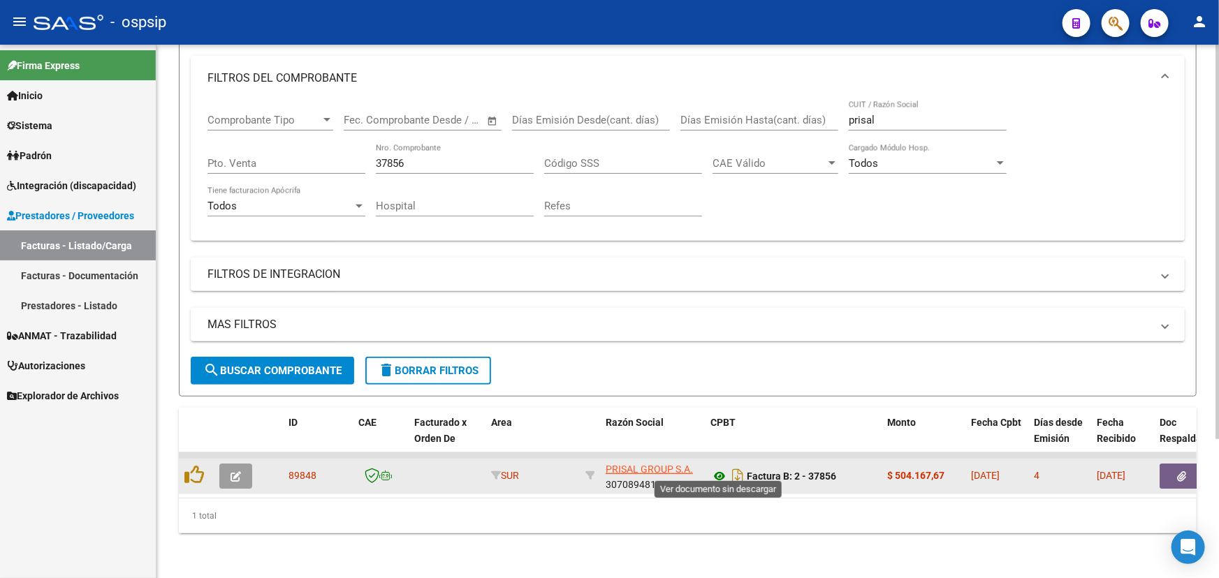
click at [724, 468] on icon at bounding box center [719, 476] width 18 height 17
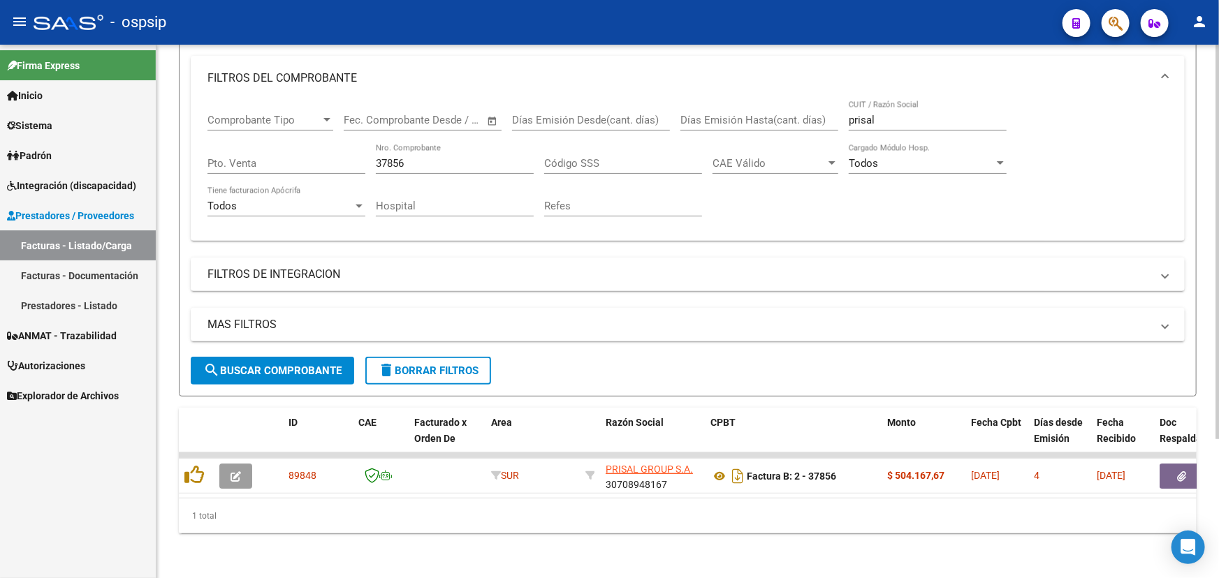
click at [386, 157] on input "37856" at bounding box center [455, 163] width 158 height 13
click at [387, 157] on input "37856" at bounding box center [455, 163] width 158 height 13
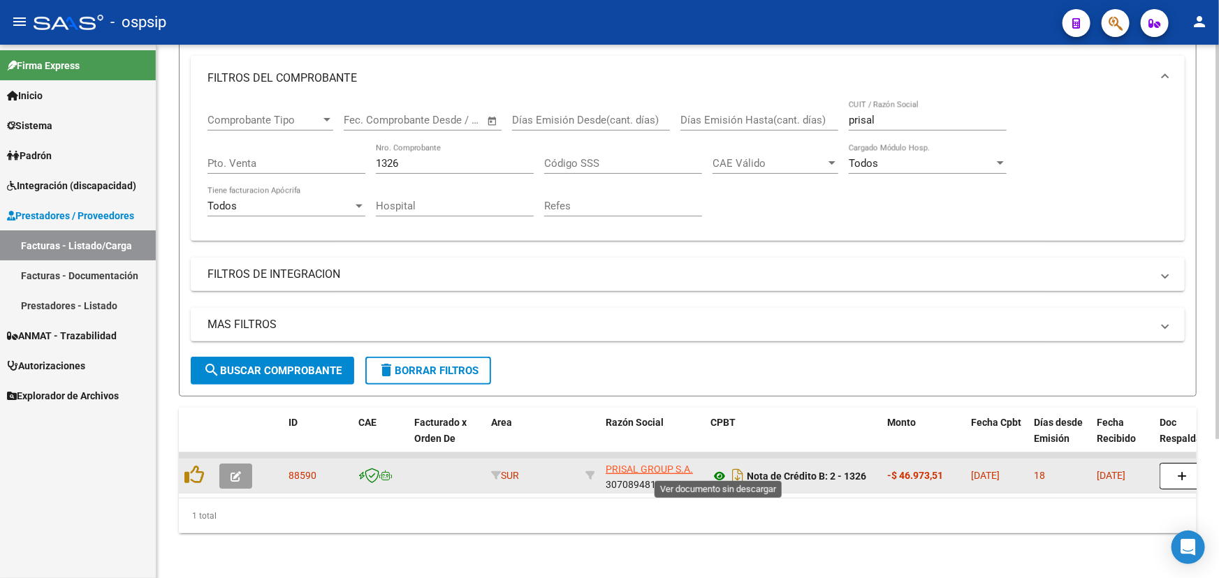
click at [719, 469] on icon at bounding box center [719, 476] width 18 height 17
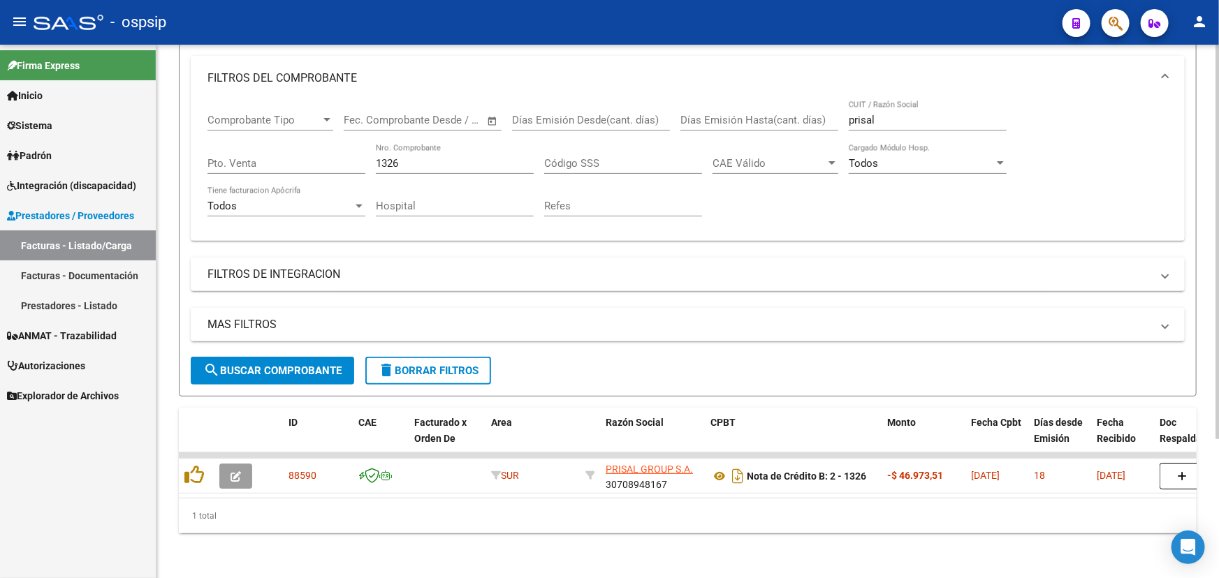
click at [400, 157] on input "1326" at bounding box center [455, 163] width 158 height 13
click at [387, 157] on input "1326" at bounding box center [455, 163] width 158 height 13
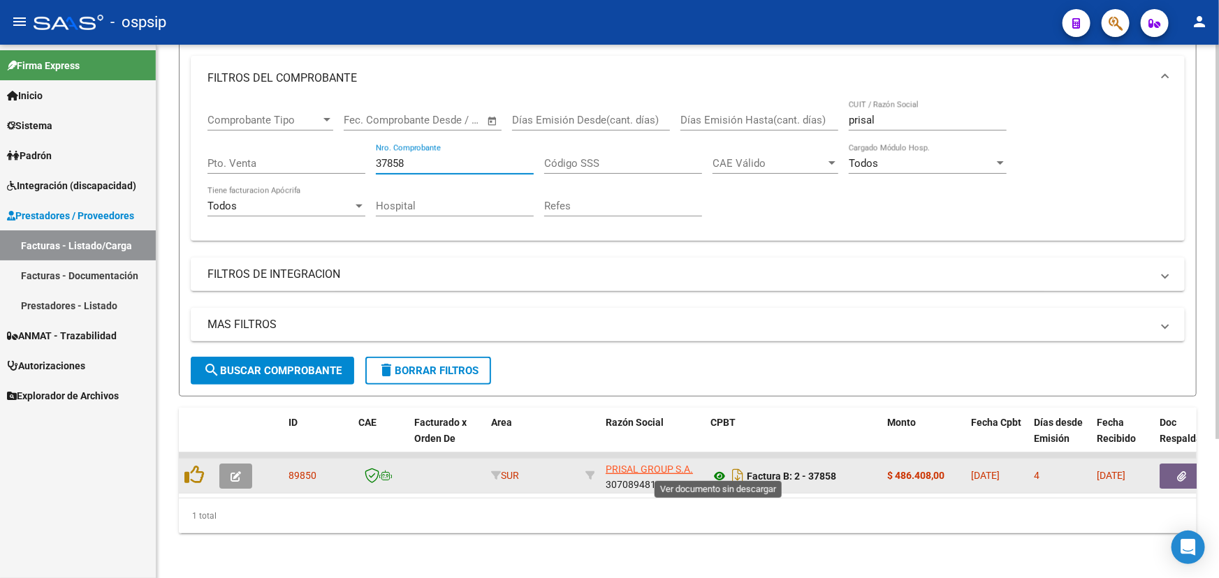
type input "37858"
click at [715, 468] on icon at bounding box center [719, 476] width 18 height 17
click at [1172, 464] on button "button" at bounding box center [1181, 476] width 45 height 25
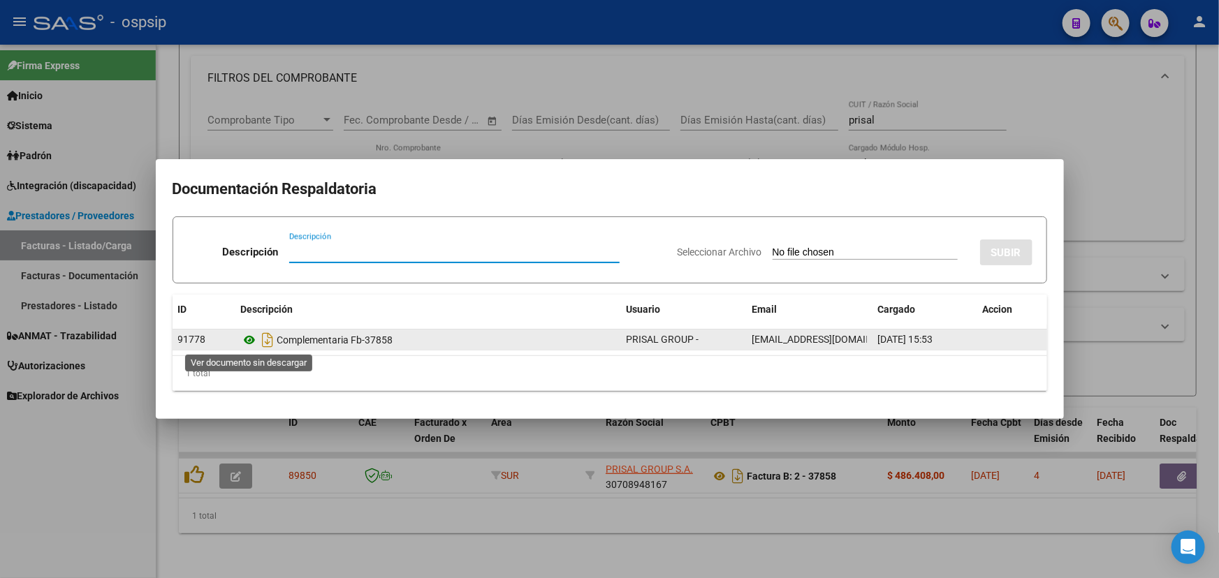
click at [249, 338] on icon at bounding box center [250, 340] width 18 height 17
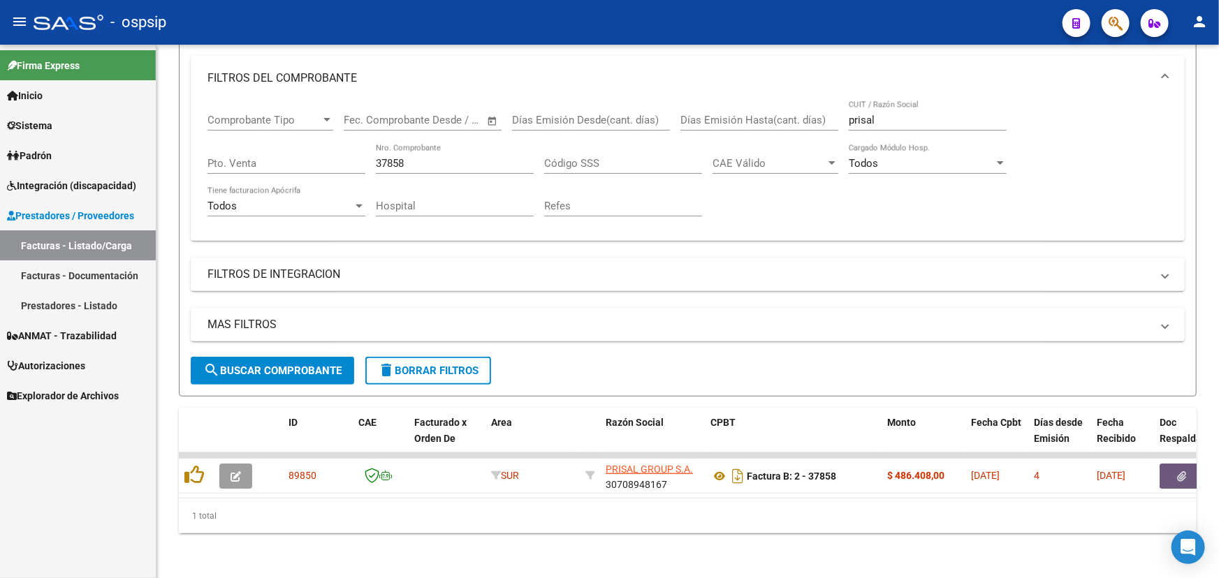
click at [1208, 22] on button "person" at bounding box center [1199, 22] width 28 height 28
click at [1178, 96] on button "exit_to_app Salir" at bounding box center [1170, 92] width 85 height 34
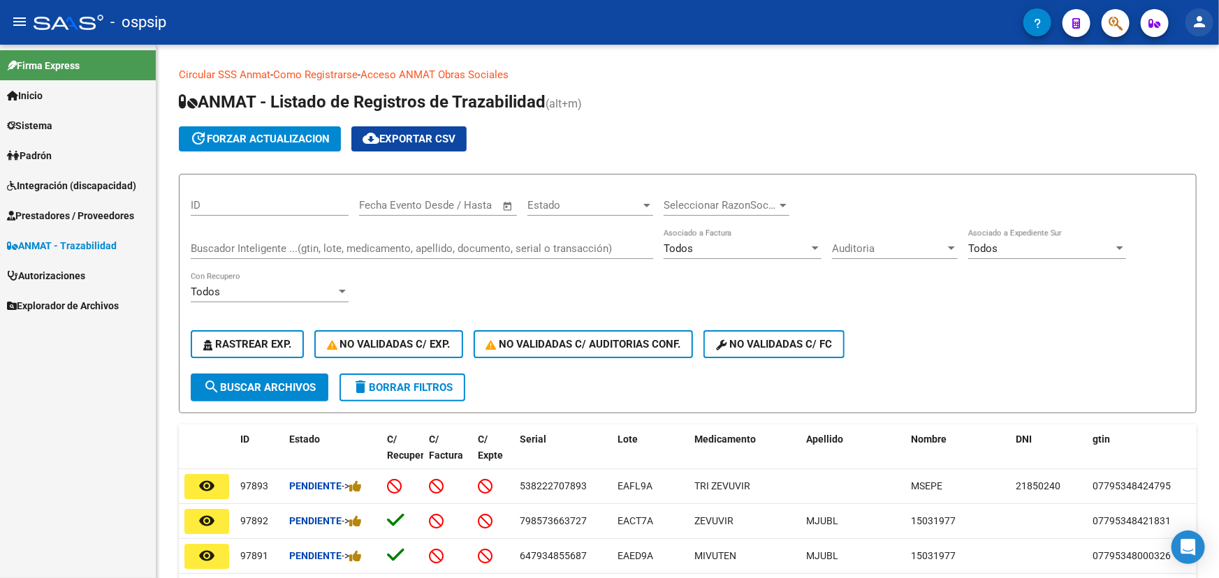
click at [1203, 21] on mat-icon "person" at bounding box center [1199, 21] width 17 height 17
click at [1190, 90] on button "exit_to_app Salir" at bounding box center [1170, 92] width 85 height 34
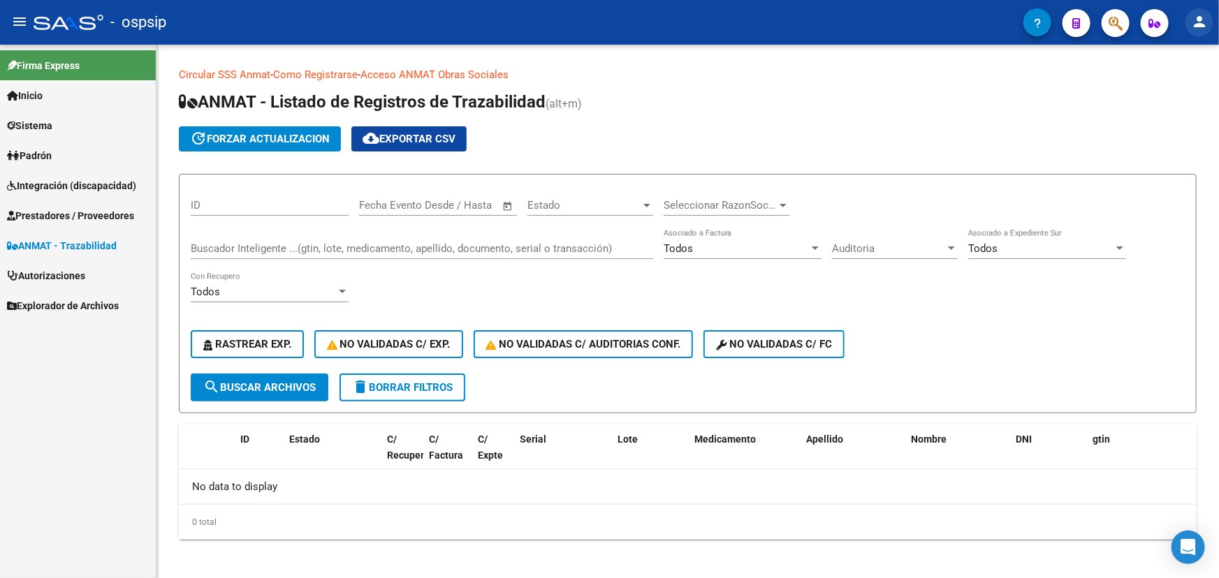
click at [1198, 22] on mat-icon "person" at bounding box center [1199, 21] width 17 height 17
click at [1177, 98] on button "exit_to_app Salir" at bounding box center [1170, 92] width 85 height 34
